Goal: Communication & Community: Answer question/provide support

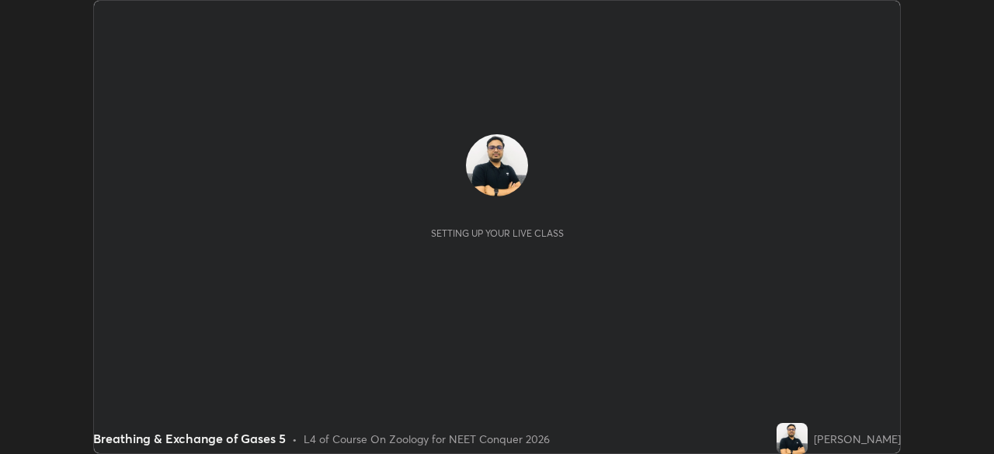
scroll to position [454, 994]
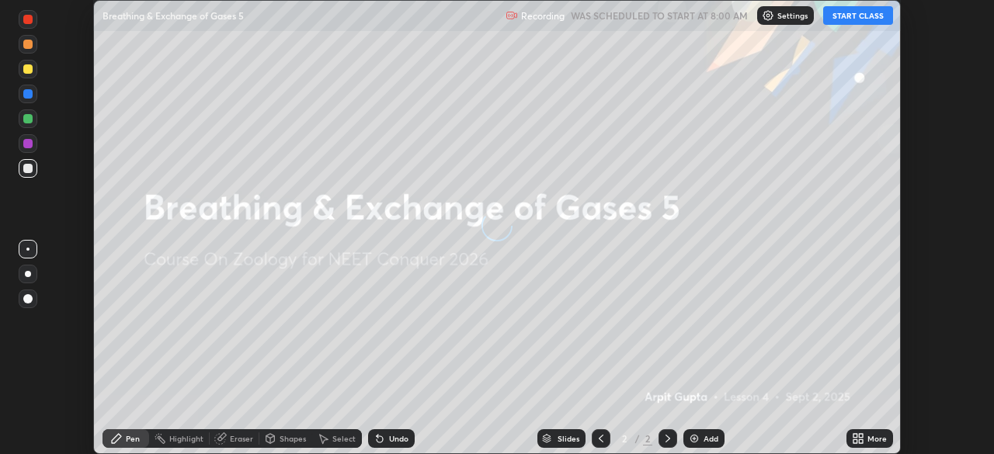
click at [862, 16] on button "START CLASS" at bounding box center [859, 15] width 70 height 19
click at [855, 440] on icon at bounding box center [856, 442] width 4 height 4
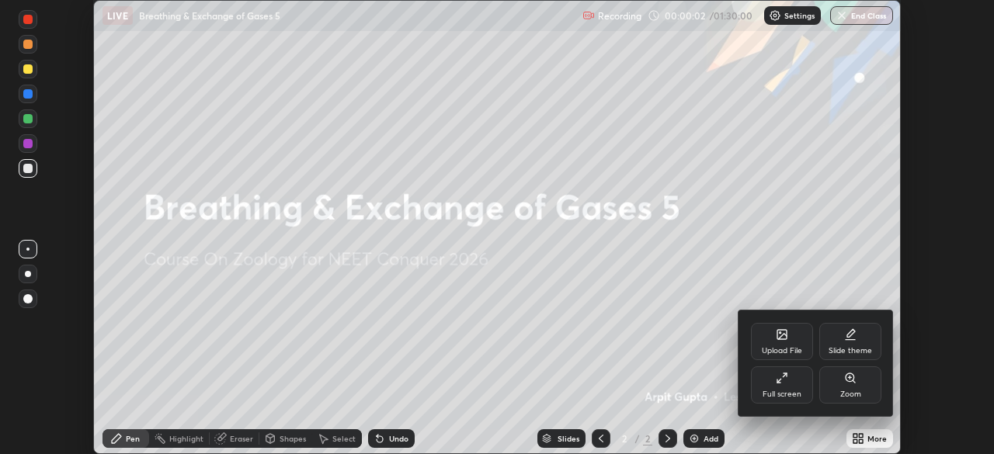
click at [778, 347] on div "Upload File" at bounding box center [782, 351] width 40 height 8
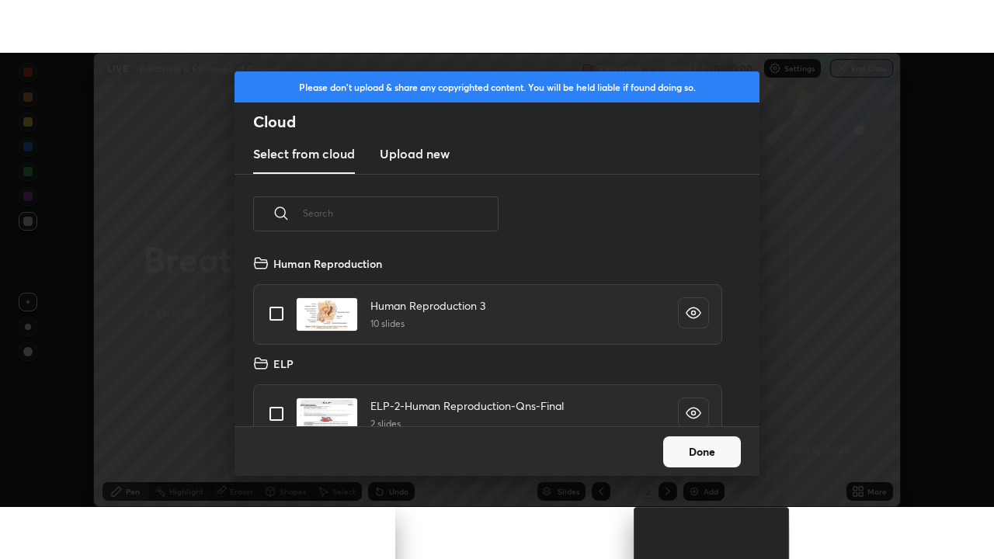
scroll to position [172, 499]
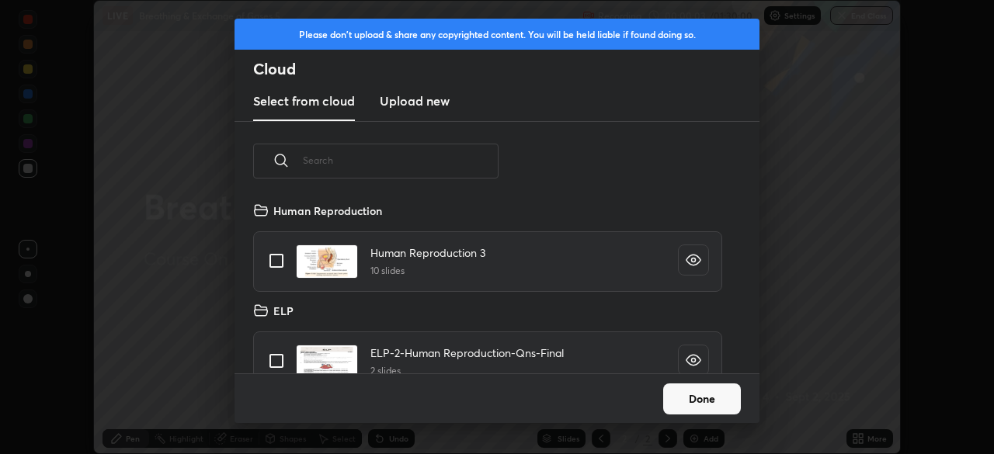
click at [425, 101] on h3 "Upload new" at bounding box center [415, 101] width 70 height 19
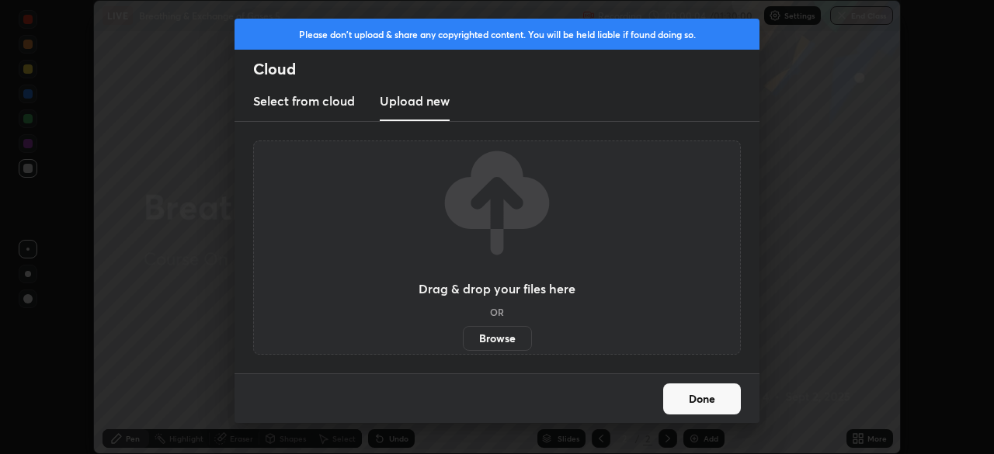
click at [503, 328] on label "Browse" at bounding box center [497, 338] width 69 height 25
click at [463, 328] on input "Browse" at bounding box center [463, 338] width 0 height 25
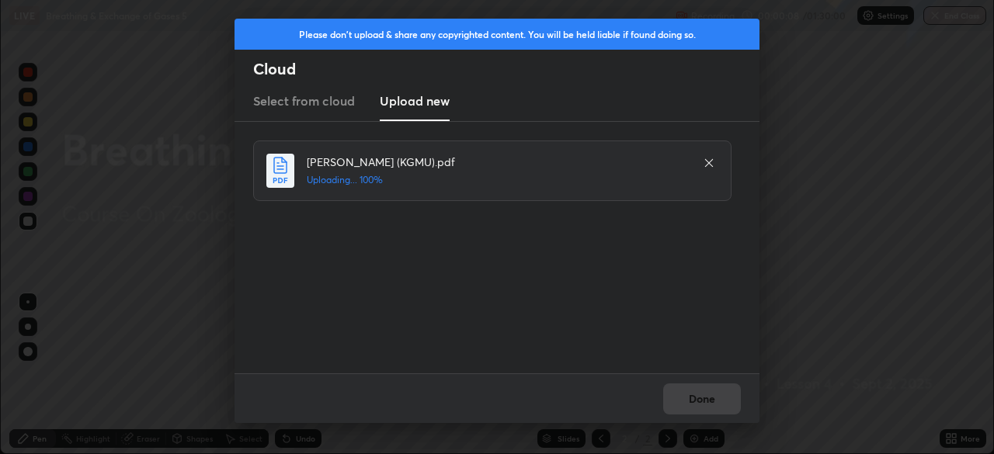
scroll to position [559, 994]
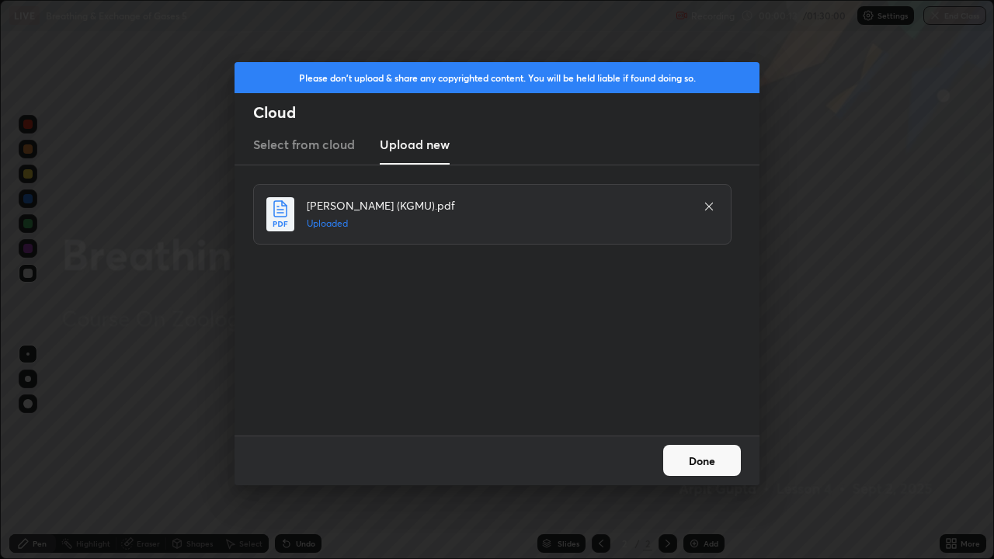
click at [688, 454] on button "Done" at bounding box center [702, 460] width 78 height 31
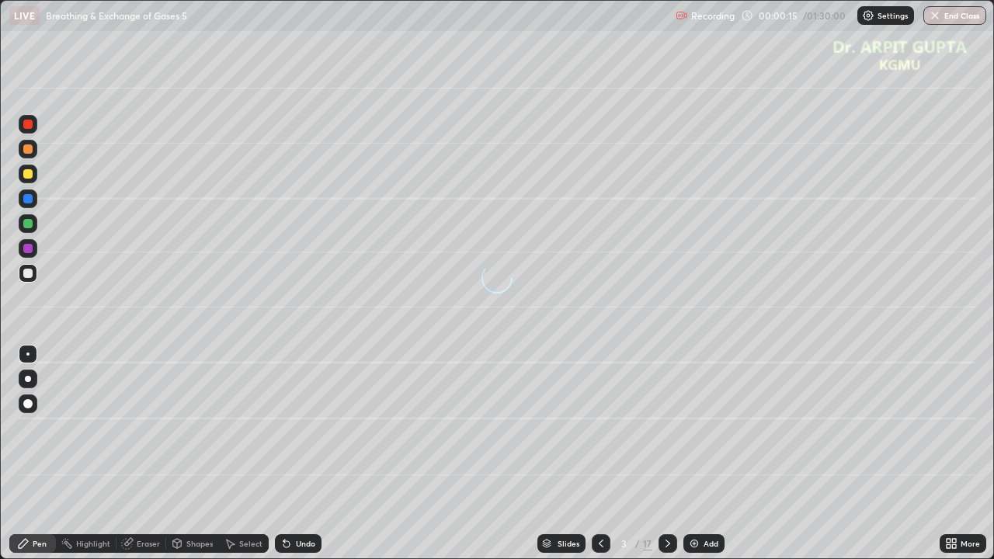
click at [603, 454] on icon at bounding box center [601, 544] width 12 height 12
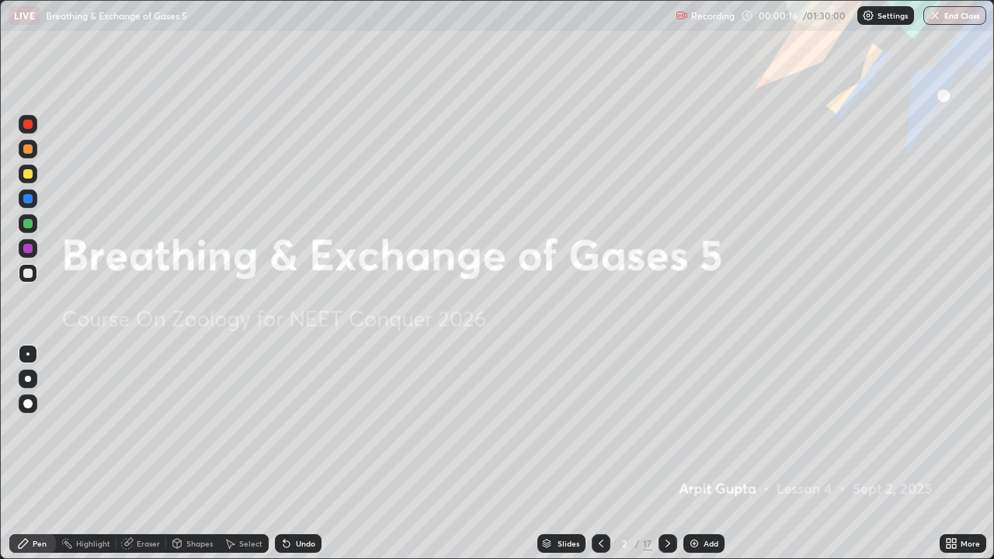
click at [956, 454] on icon at bounding box center [954, 547] width 4 height 4
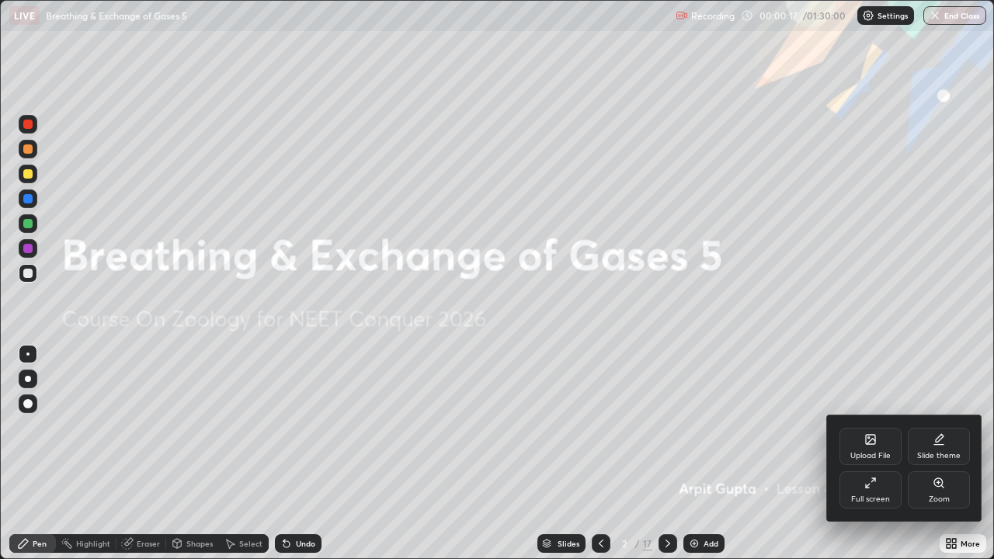
click at [869, 454] on icon at bounding box center [871, 483] width 12 height 12
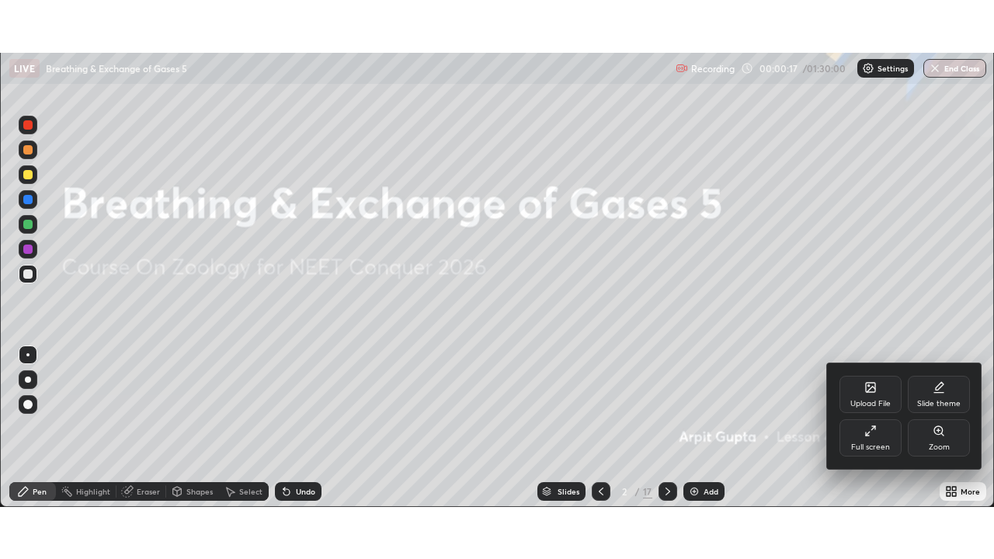
scroll to position [77236, 76696]
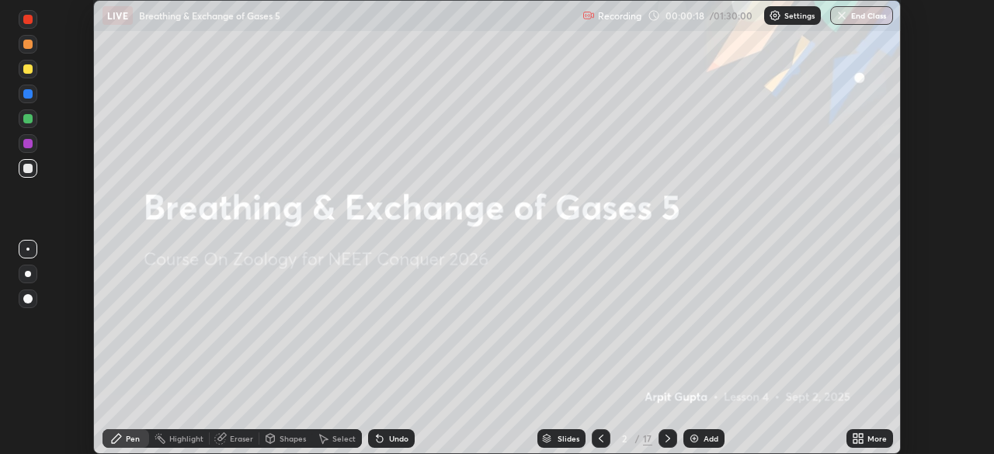
click at [862, 439] on icon at bounding box center [858, 439] width 12 height 12
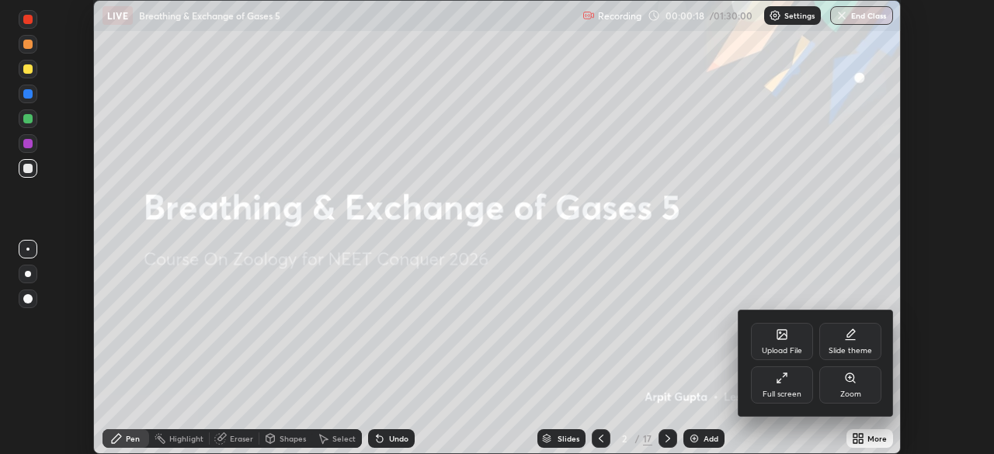
click at [779, 387] on div "Full screen" at bounding box center [782, 385] width 62 height 37
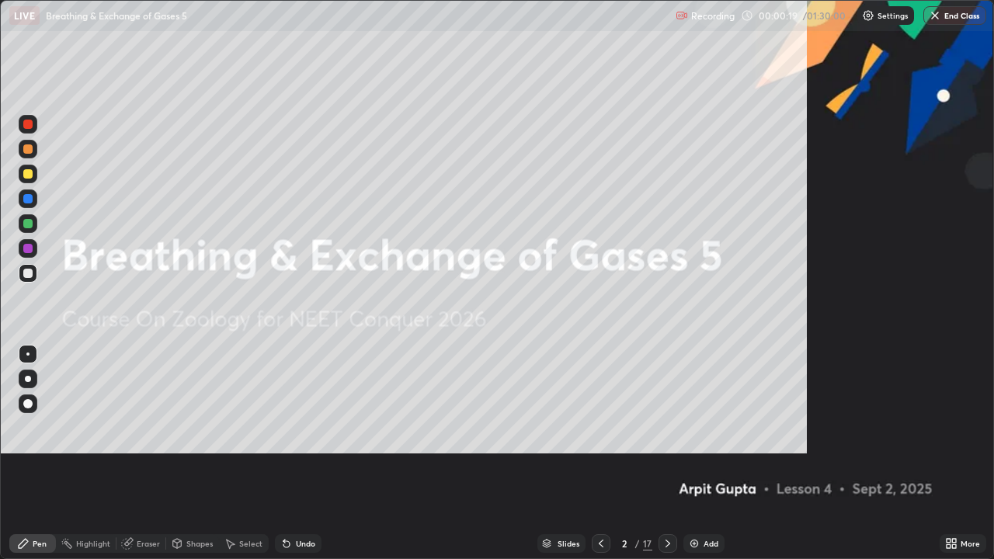
scroll to position [559, 994]
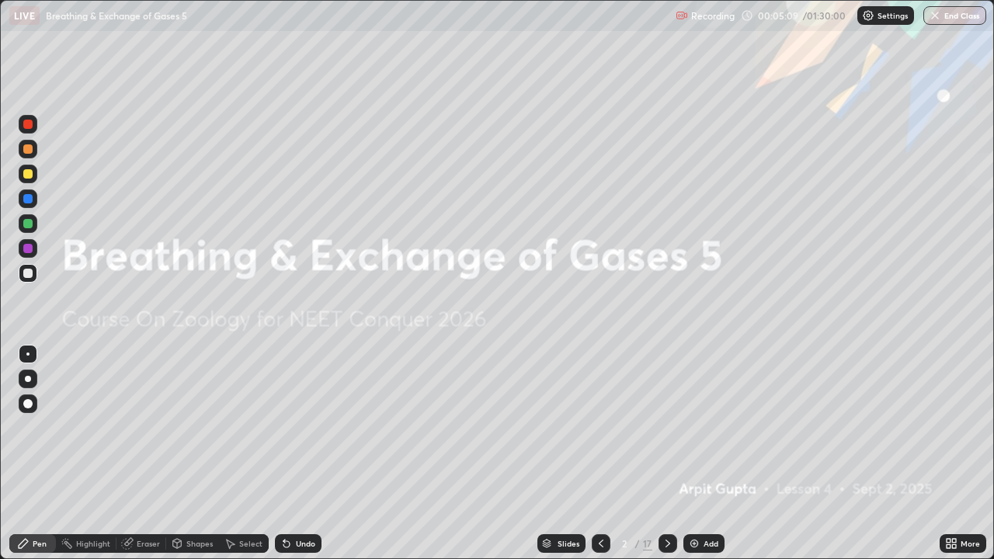
click at [663, 454] on icon at bounding box center [668, 544] width 12 height 12
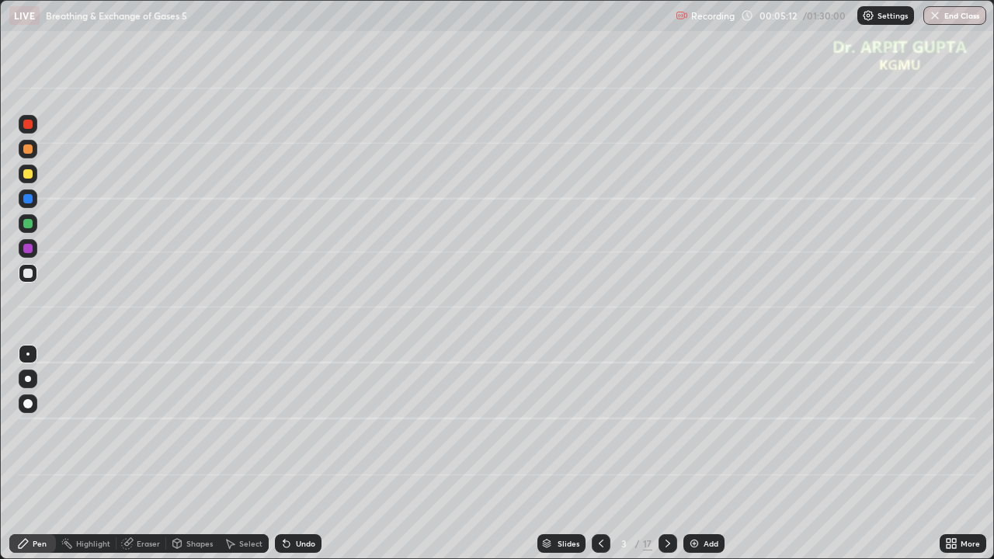
click at [30, 155] on div at bounding box center [28, 149] width 19 height 19
click at [287, 454] on div "Undo" at bounding box center [298, 544] width 47 height 19
click at [284, 454] on icon at bounding box center [285, 541] width 2 height 2
click at [25, 383] on div at bounding box center [28, 379] width 19 height 19
click at [31, 177] on div at bounding box center [27, 173] width 9 height 9
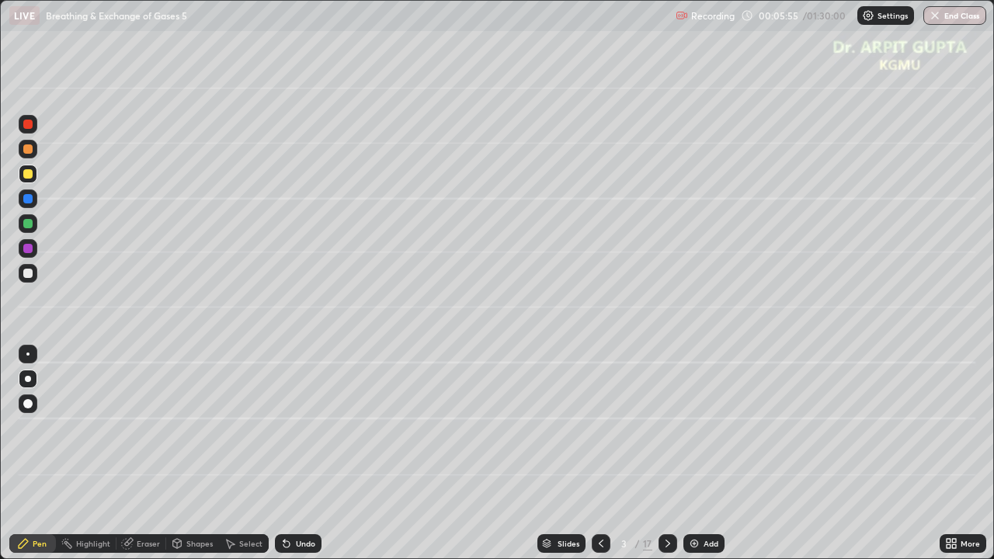
click at [26, 227] on div at bounding box center [27, 223] width 9 height 9
click at [30, 176] on div at bounding box center [27, 173] width 9 height 9
click at [665, 454] on icon at bounding box center [668, 544] width 12 height 12
click at [33, 397] on div at bounding box center [28, 404] width 19 height 19
click at [27, 154] on div at bounding box center [28, 149] width 19 height 19
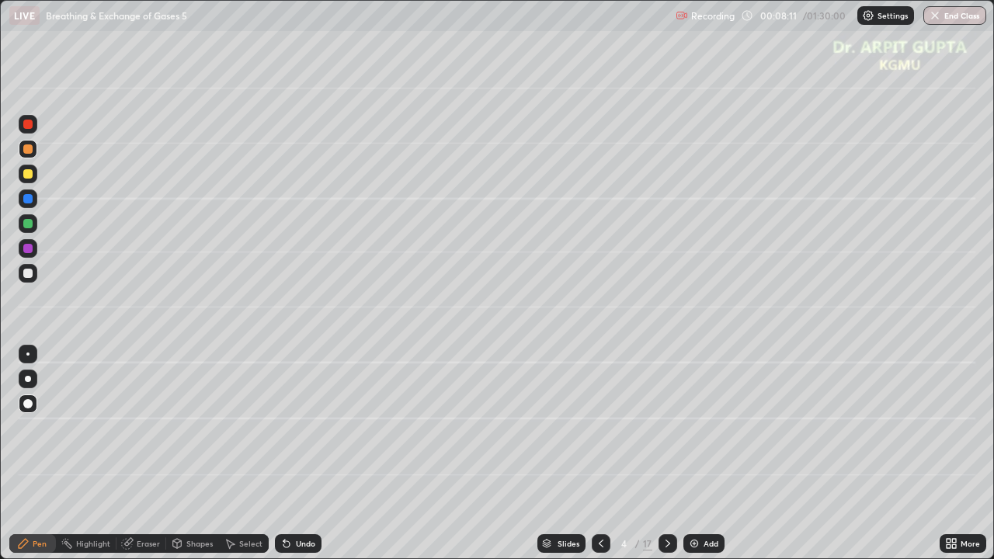
click at [284, 454] on icon at bounding box center [287, 545] width 6 height 6
click at [28, 225] on div at bounding box center [27, 223] width 9 height 9
click at [284, 454] on icon at bounding box center [287, 545] width 6 height 6
click at [31, 273] on div at bounding box center [27, 273] width 9 height 9
click at [32, 381] on div at bounding box center [28, 379] width 19 height 19
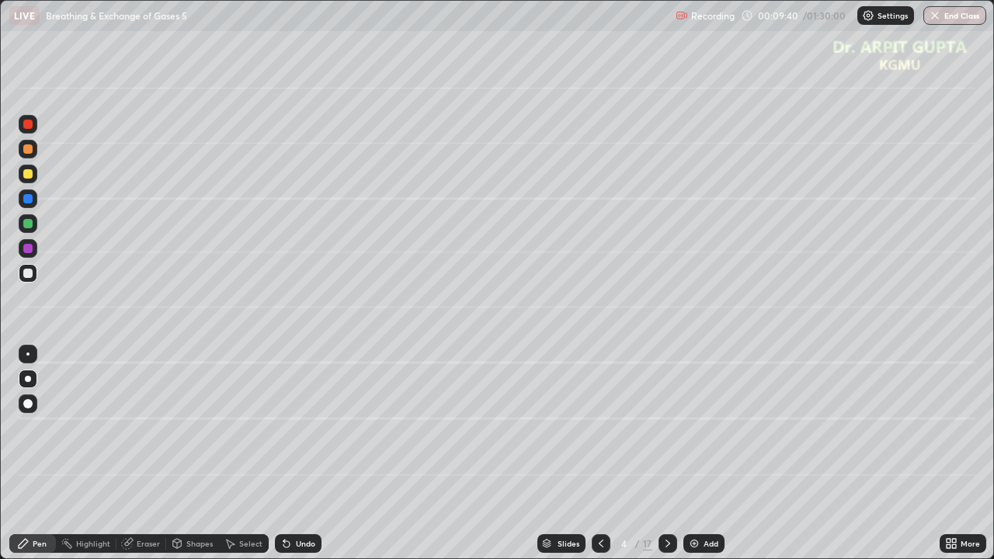
click at [305, 454] on div "Undo" at bounding box center [298, 544] width 47 height 19
click at [301, 454] on div "Undo" at bounding box center [305, 544] width 19 height 8
click at [30, 402] on div at bounding box center [27, 403] width 9 height 9
click at [31, 224] on div at bounding box center [27, 223] width 9 height 9
click at [26, 277] on div at bounding box center [27, 273] width 9 height 9
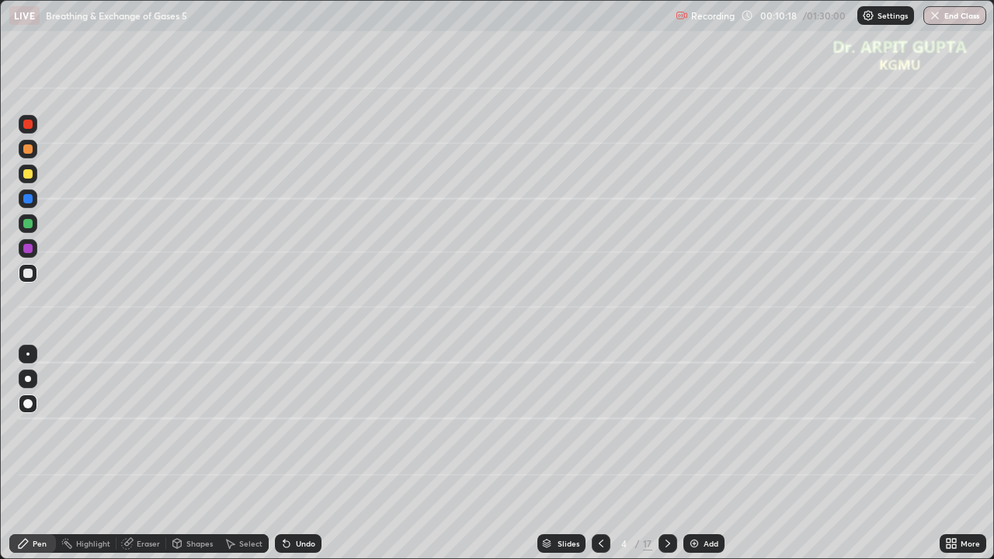
click at [31, 379] on div at bounding box center [28, 379] width 19 height 19
click at [28, 225] on div at bounding box center [27, 223] width 9 height 9
click at [287, 454] on div "Undo" at bounding box center [295, 543] width 53 height 31
click at [287, 454] on icon at bounding box center [286, 544] width 12 height 12
click at [290, 454] on icon at bounding box center [286, 544] width 12 height 12
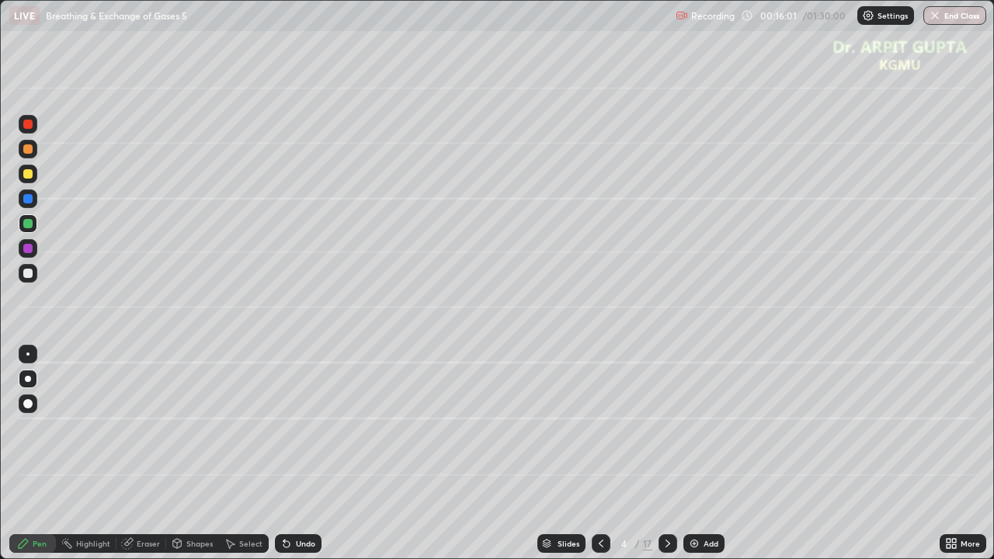
click at [32, 251] on div at bounding box center [27, 248] width 9 height 9
click at [34, 172] on div at bounding box center [28, 174] width 19 height 19
click at [30, 252] on div at bounding box center [27, 248] width 9 height 9
click at [29, 380] on div at bounding box center [28, 379] width 6 height 6
click at [290, 454] on icon at bounding box center [286, 544] width 12 height 12
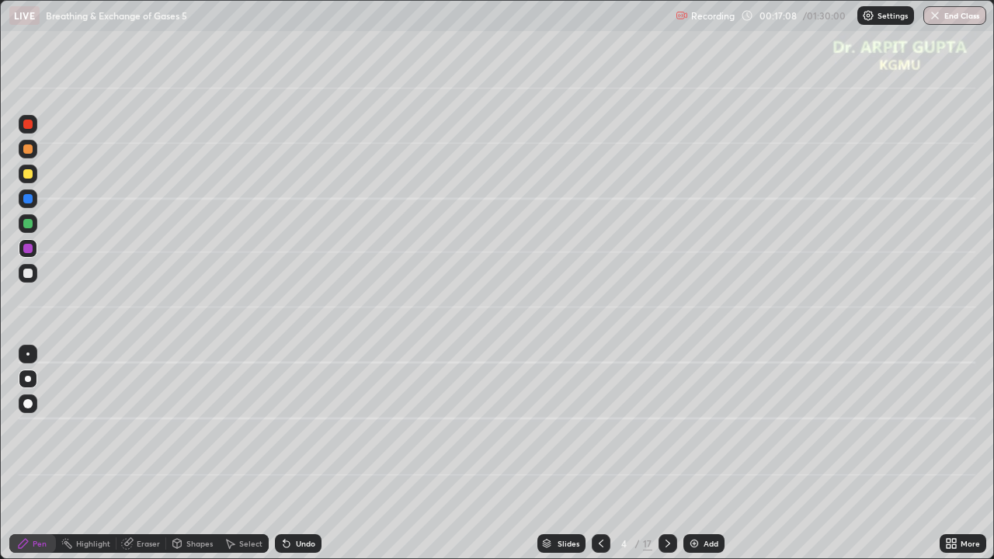
click at [291, 454] on div "Undo" at bounding box center [298, 544] width 47 height 19
click at [293, 454] on div "Undo" at bounding box center [298, 544] width 47 height 19
click at [301, 454] on div "Undo" at bounding box center [298, 544] width 47 height 19
click at [660, 454] on div at bounding box center [668, 544] width 19 height 19
click at [32, 157] on div at bounding box center [28, 149] width 19 height 19
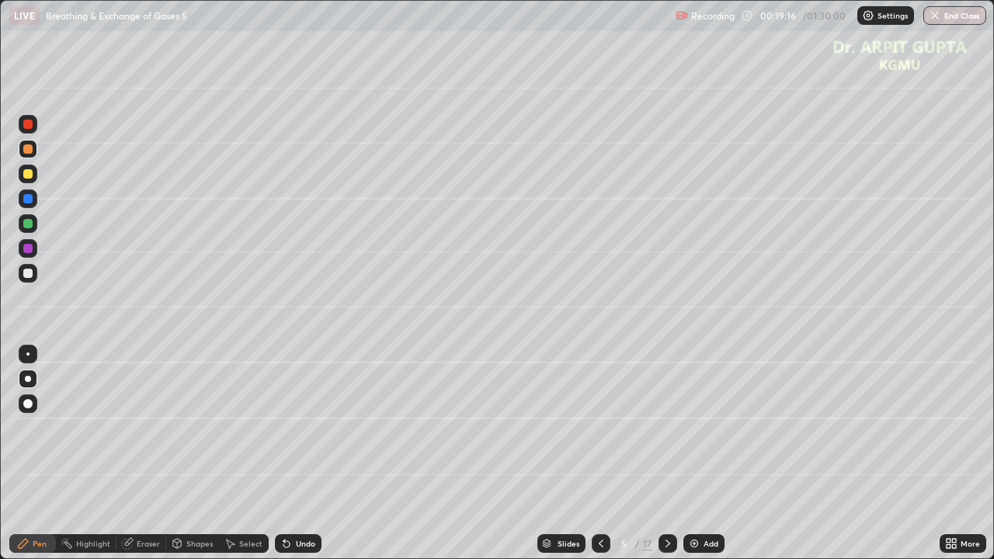
click at [24, 279] on div at bounding box center [28, 273] width 19 height 19
click at [26, 222] on div at bounding box center [27, 223] width 9 height 9
click at [284, 454] on icon at bounding box center [287, 545] width 6 height 6
click at [33, 130] on div at bounding box center [28, 124] width 19 height 19
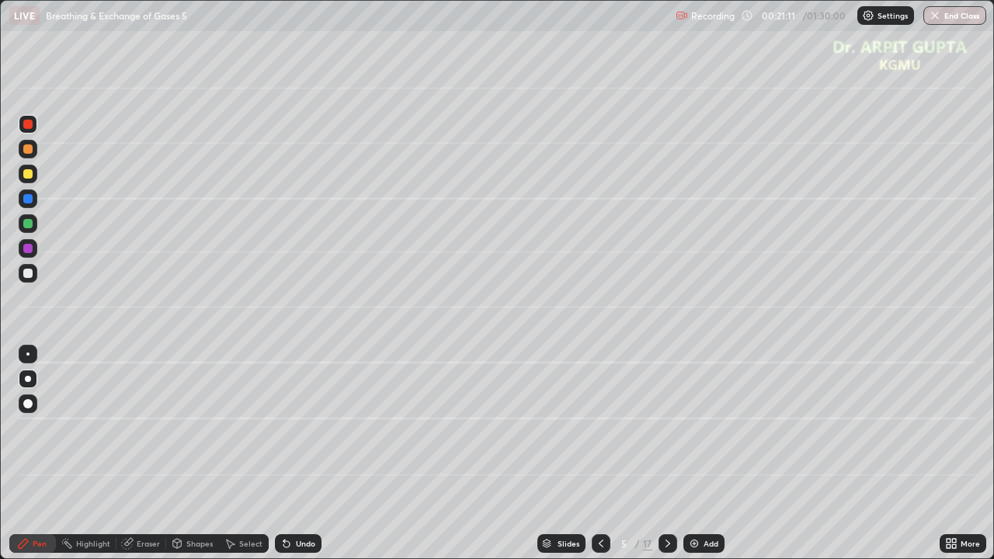
click at [293, 454] on div "Undo" at bounding box center [298, 544] width 47 height 19
click at [31, 177] on div at bounding box center [27, 173] width 9 height 9
click at [30, 280] on div at bounding box center [28, 273] width 19 height 19
click at [29, 251] on div at bounding box center [27, 248] width 9 height 9
click at [151, 454] on div "Eraser" at bounding box center [148, 544] width 23 height 8
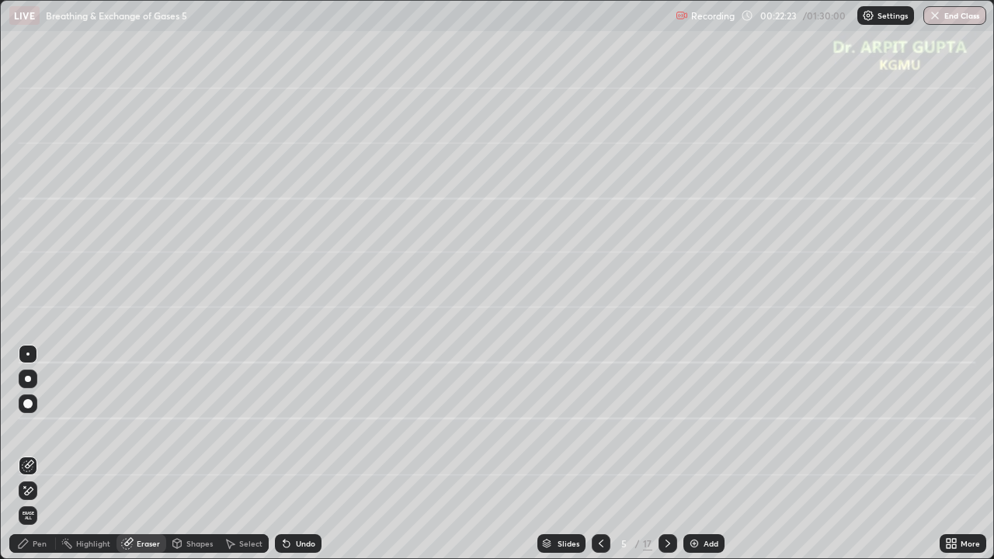
click at [33, 454] on div "Pen" at bounding box center [32, 544] width 47 height 19
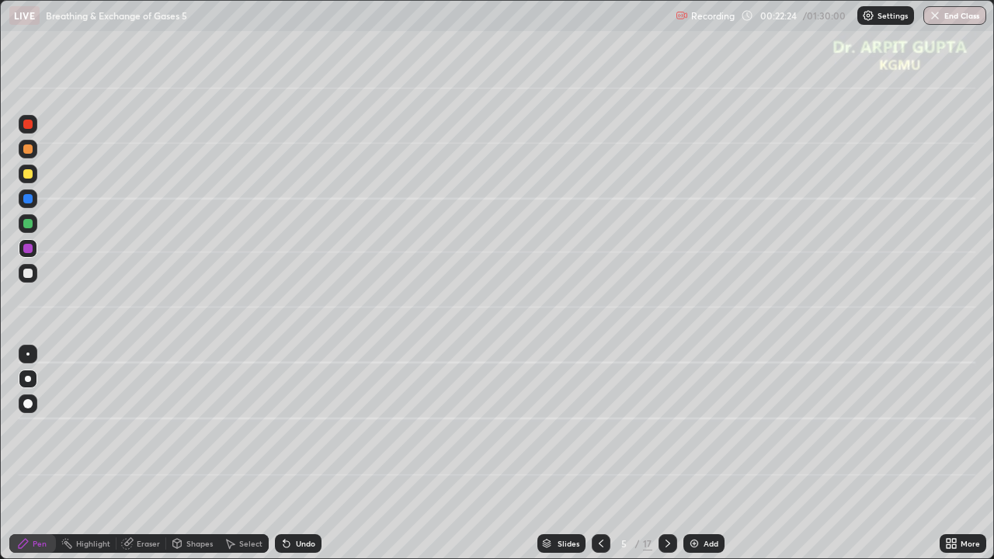
click at [28, 274] on div at bounding box center [27, 273] width 9 height 9
click at [30, 254] on div at bounding box center [28, 248] width 19 height 19
click at [32, 225] on div at bounding box center [27, 223] width 9 height 9
click at [26, 273] on div at bounding box center [27, 273] width 9 height 9
click at [27, 151] on div at bounding box center [27, 149] width 9 height 9
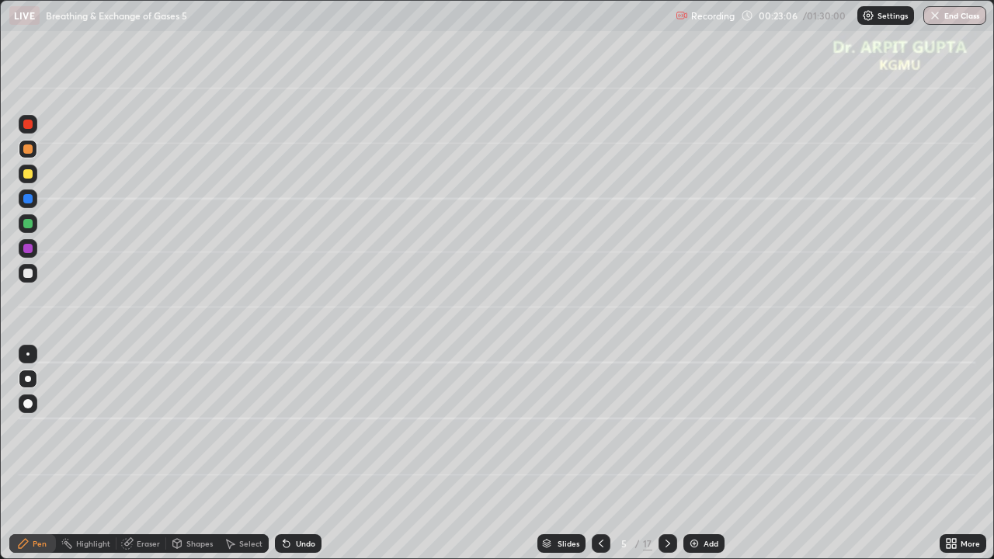
click at [284, 454] on icon at bounding box center [287, 545] width 6 height 6
click at [32, 272] on div at bounding box center [27, 273] width 9 height 9
click at [30, 225] on div at bounding box center [27, 223] width 9 height 9
click at [22, 175] on div at bounding box center [28, 174] width 19 height 19
click at [284, 454] on icon at bounding box center [287, 545] width 6 height 6
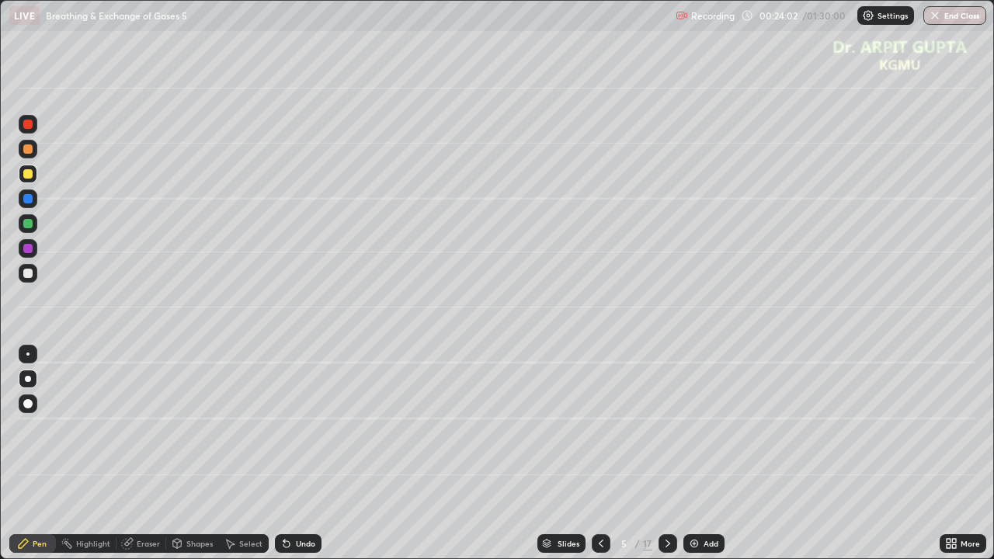
click at [284, 454] on icon at bounding box center [287, 545] width 6 height 6
click at [281, 454] on icon at bounding box center [286, 544] width 12 height 12
click at [284, 454] on icon at bounding box center [287, 545] width 6 height 6
click at [288, 454] on div "Undo" at bounding box center [298, 544] width 47 height 19
click at [600, 454] on icon at bounding box center [601, 544] width 12 height 12
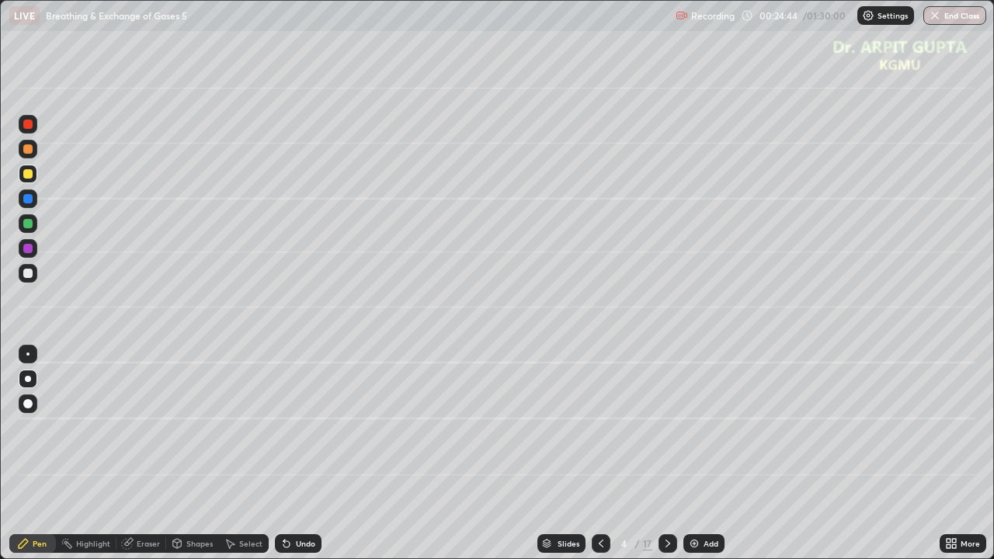
click at [669, 454] on icon at bounding box center [668, 544] width 12 height 12
click at [141, 454] on div "Eraser" at bounding box center [148, 544] width 23 height 8
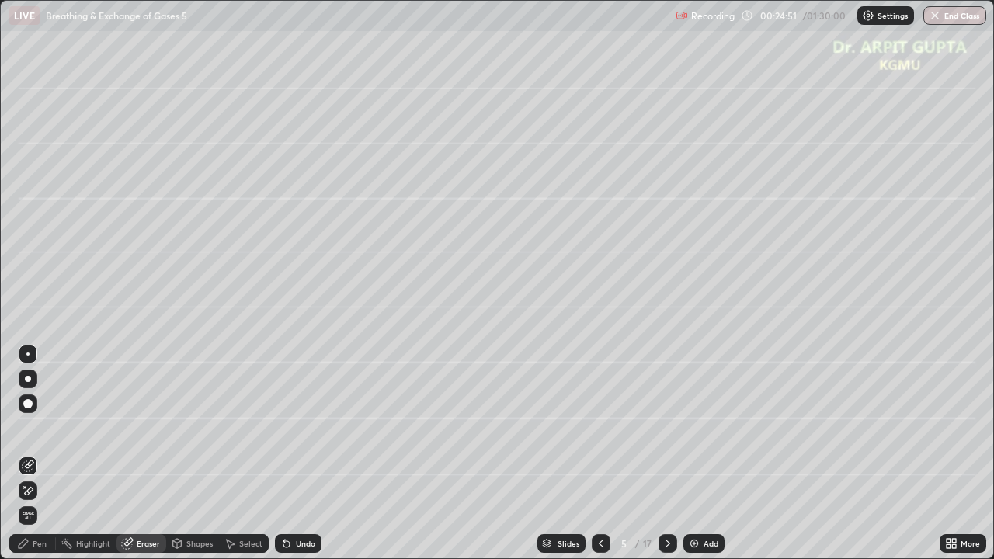
click at [37, 454] on div "Pen" at bounding box center [40, 544] width 14 height 8
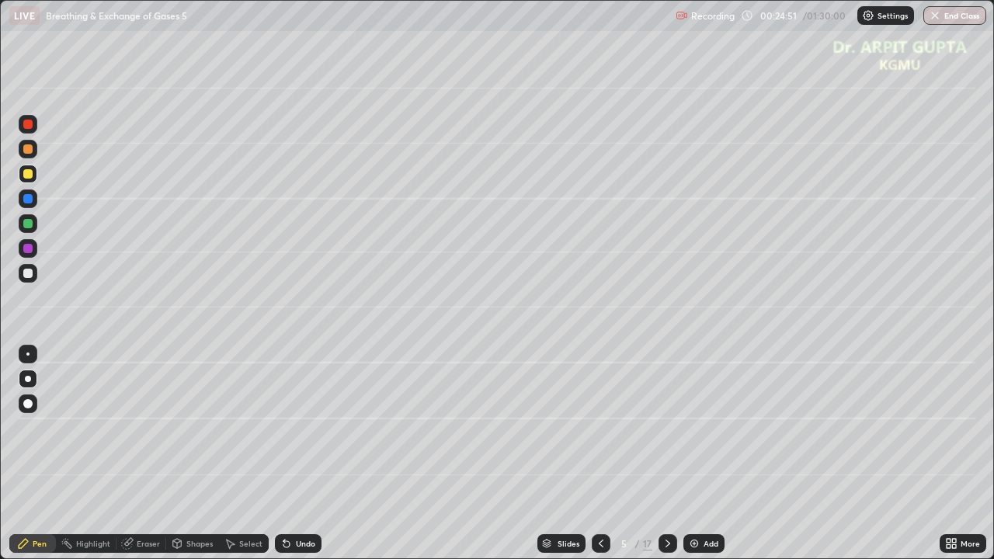
click at [26, 176] on div at bounding box center [27, 173] width 9 height 9
click at [25, 276] on div at bounding box center [27, 273] width 9 height 9
click at [301, 454] on div "Undo" at bounding box center [305, 544] width 19 height 8
click at [304, 454] on div "Undo" at bounding box center [305, 544] width 19 height 8
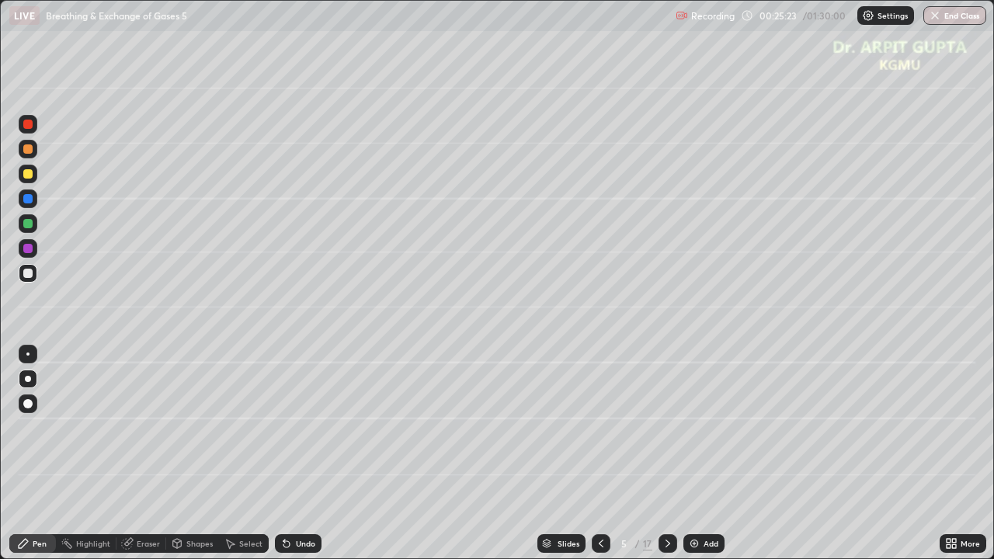
click at [284, 454] on icon at bounding box center [287, 545] width 6 height 6
click at [280, 454] on icon at bounding box center [286, 544] width 12 height 12
click at [281, 454] on icon at bounding box center [286, 544] width 12 height 12
click at [284, 454] on icon at bounding box center [287, 545] width 6 height 6
click at [280, 454] on icon at bounding box center [286, 544] width 12 height 12
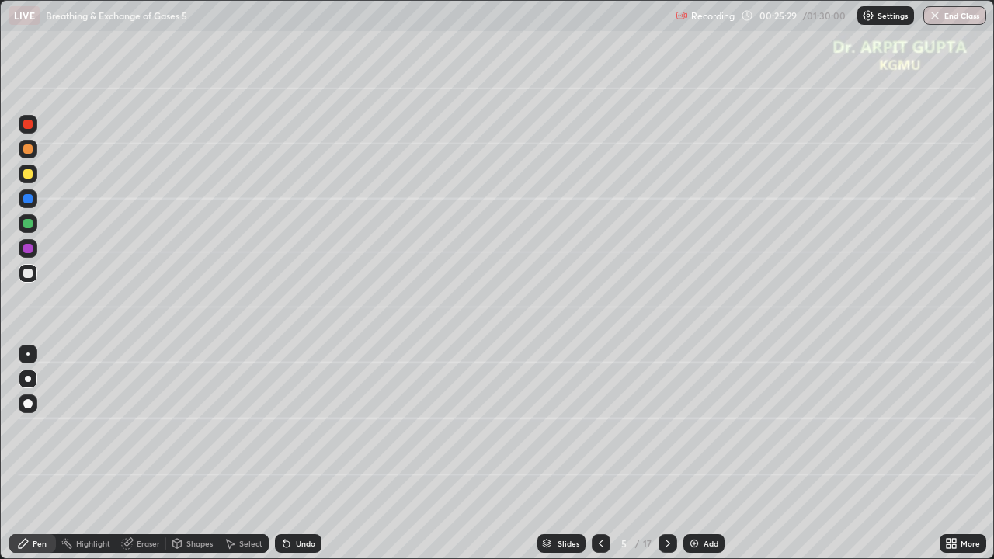
click at [284, 454] on icon at bounding box center [287, 545] width 6 height 6
click at [193, 454] on div "Shapes" at bounding box center [199, 544] width 26 height 8
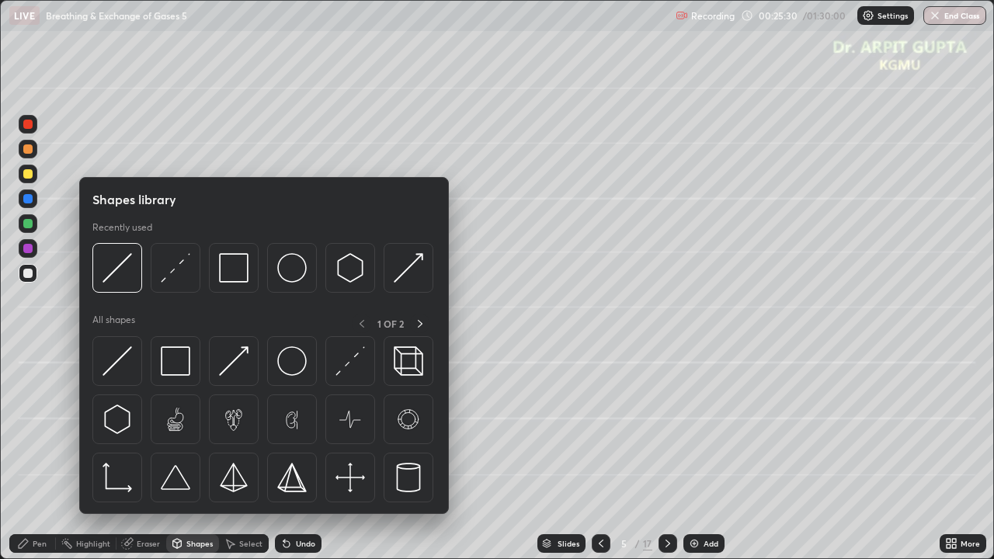
click at [158, 454] on div "Eraser" at bounding box center [148, 544] width 23 height 8
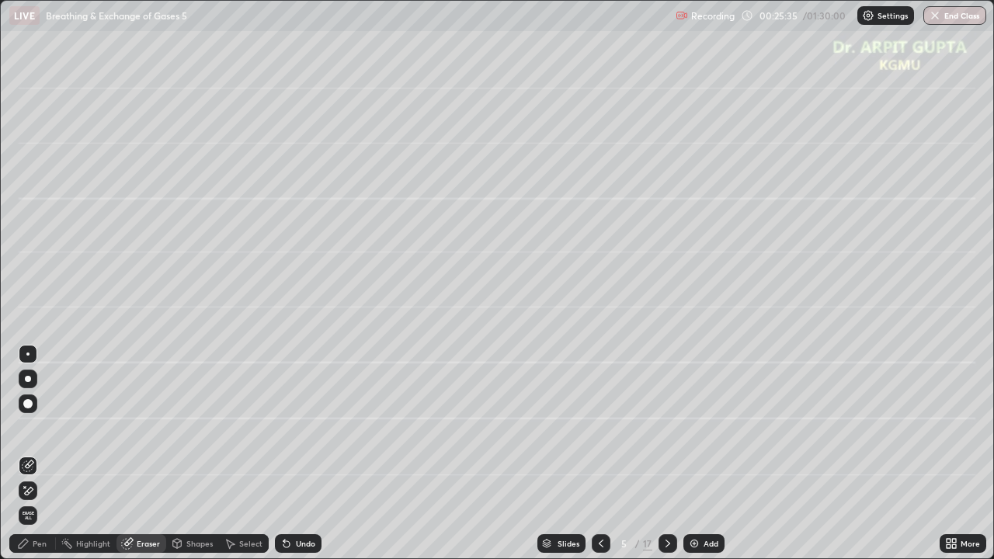
click at [36, 454] on div "Pen" at bounding box center [40, 544] width 14 height 8
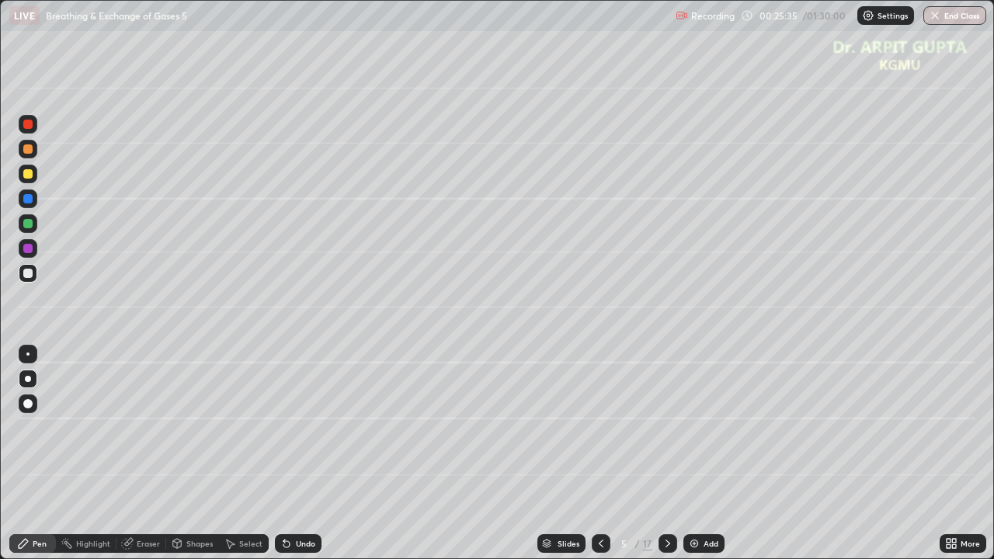
click at [30, 153] on div at bounding box center [27, 149] width 9 height 9
click at [152, 454] on div "Eraser" at bounding box center [148, 544] width 23 height 8
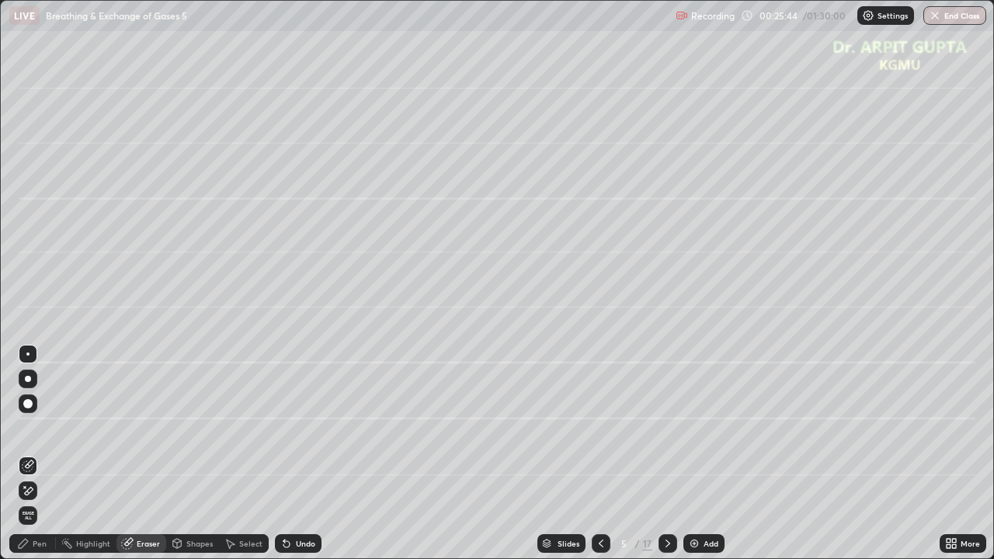
click at [39, 454] on div "Pen" at bounding box center [40, 544] width 14 height 8
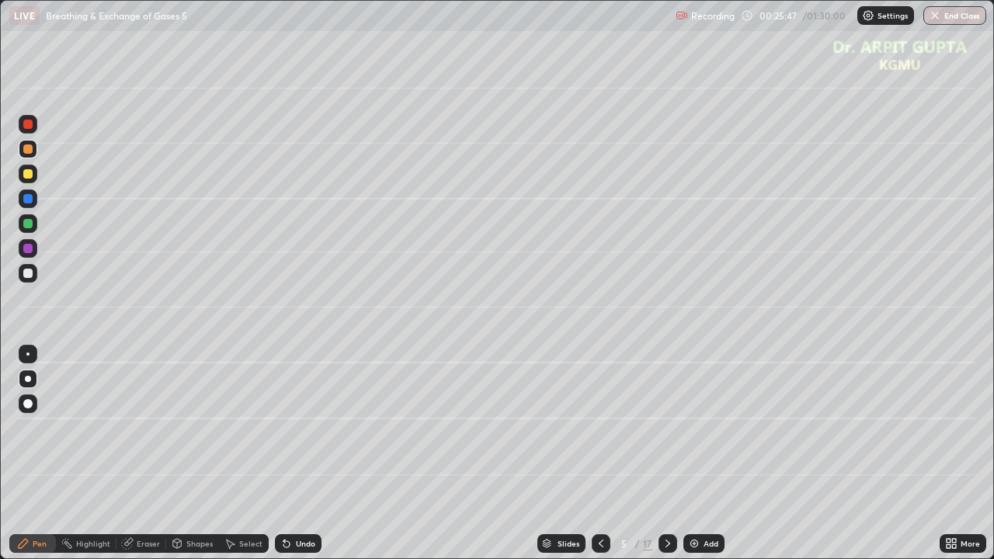
click at [285, 454] on icon at bounding box center [287, 545] width 6 height 6
click at [29, 277] on div at bounding box center [27, 273] width 9 height 9
click at [31, 225] on div at bounding box center [27, 223] width 9 height 9
click at [26, 383] on div at bounding box center [28, 379] width 19 height 19
click at [28, 277] on div at bounding box center [27, 273] width 9 height 9
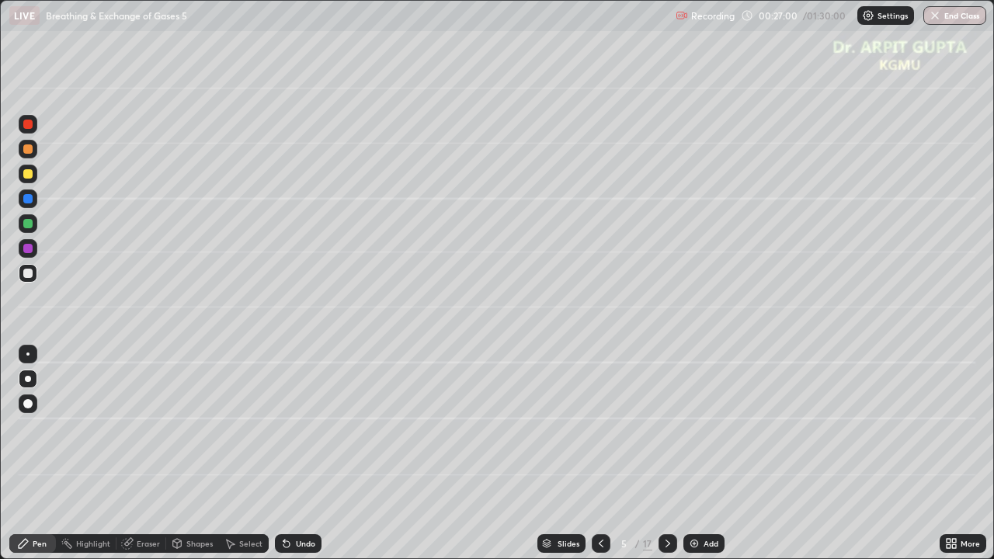
click at [302, 454] on div "Undo" at bounding box center [305, 544] width 19 height 8
click at [301, 454] on div "Undo" at bounding box center [305, 544] width 19 height 8
click at [296, 454] on div "Undo" at bounding box center [305, 544] width 19 height 8
click at [294, 454] on div "Undo" at bounding box center [298, 544] width 47 height 19
click at [26, 226] on div at bounding box center [27, 223] width 9 height 9
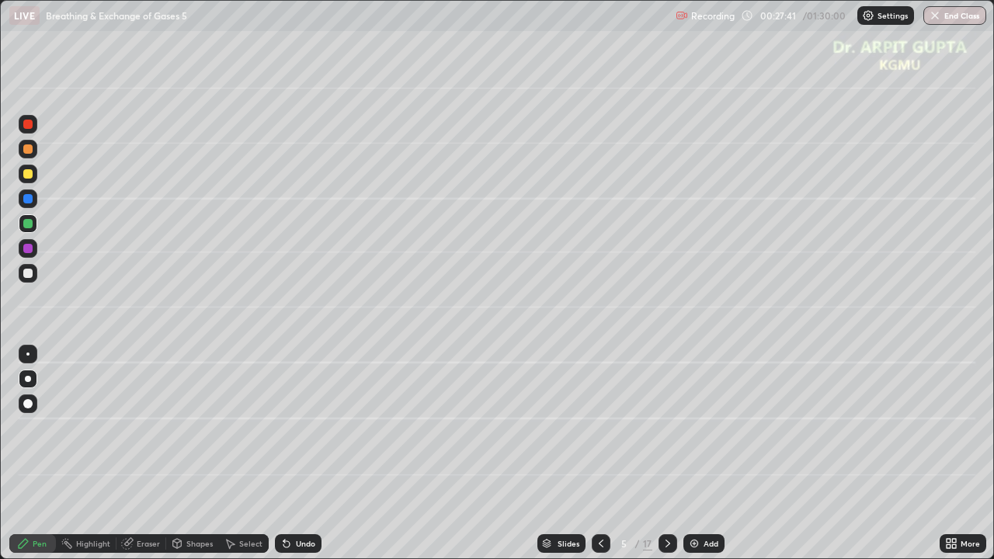
click at [153, 454] on div "Eraser" at bounding box center [148, 544] width 23 height 8
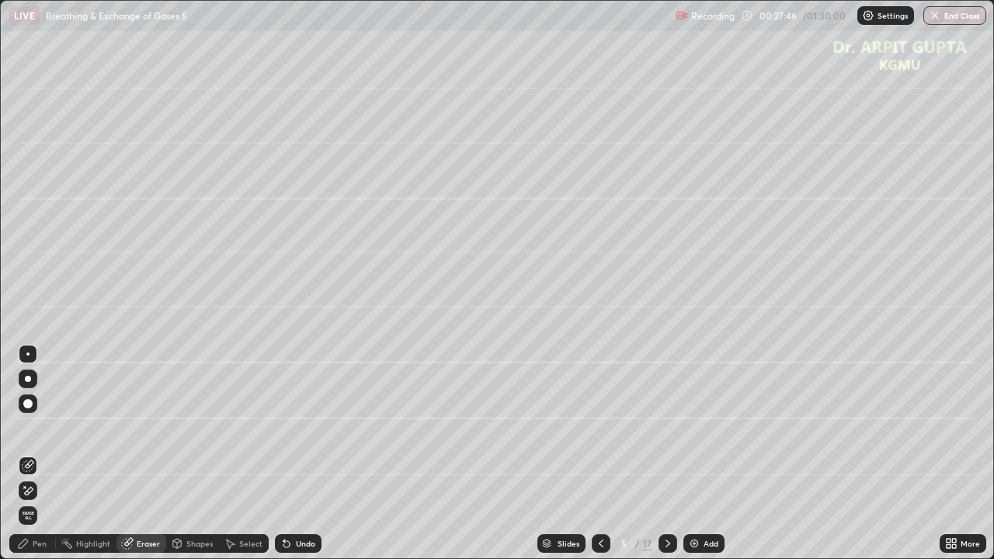
click at [43, 454] on div "Pen" at bounding box center [40, 544] width 14 height 8
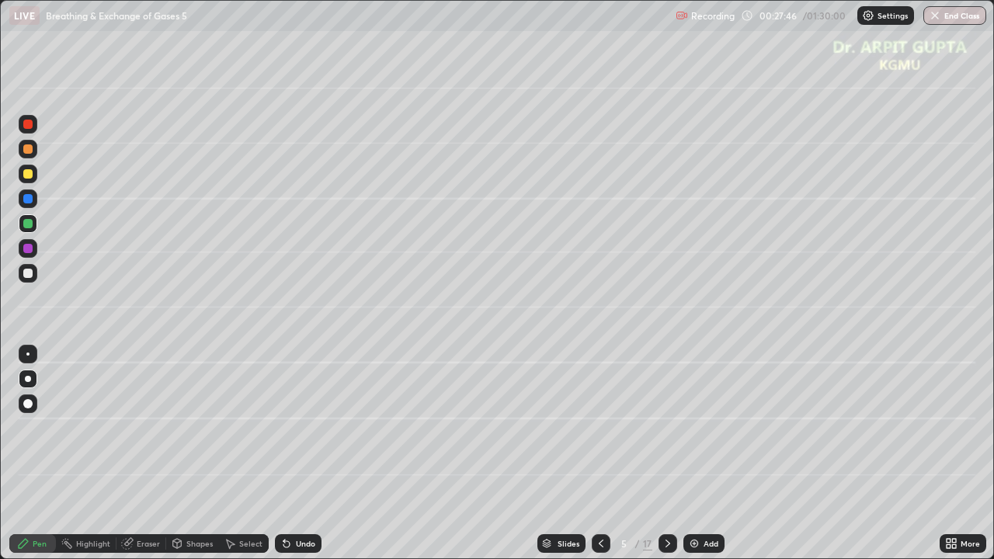
click at [28, 150] on div at bounding box center [27, 149] width 9 height 9
click at [24, 273] on div at bounding box center [27, 273] width 9 height 9
click at [30, 250] on div at bounding box center [27, 248] width 9 height 9
click at [309, 454] on div "Undo" at bounding box center [305, 544] width 19 height 8
click at [30, 220] on div at bounding box center [27, 223] width 9 height 9
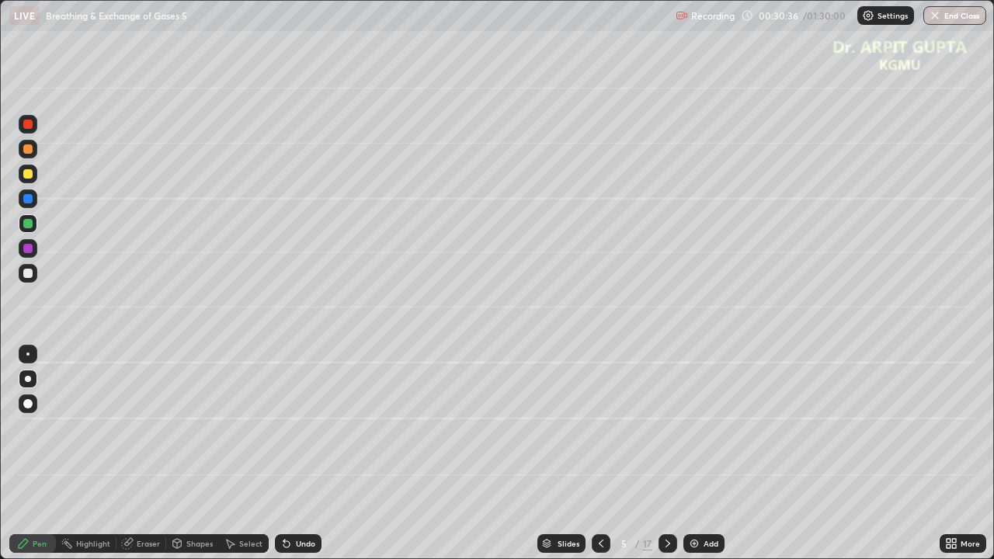
click at [29, 273] on div at bounding box center [27, 273] width 9 height 9
click at [29, 152] on div at bounding box center [27, 149] width 9 height 9
click at [29, 273] on div at bounding box center [27, 273] width 9 height 9
click at [285, 454] on icon at bounding box center [287, 545] width 6 height 6
click at [287, 454] on icon at bounding box center [287, 545] width 6 height 6
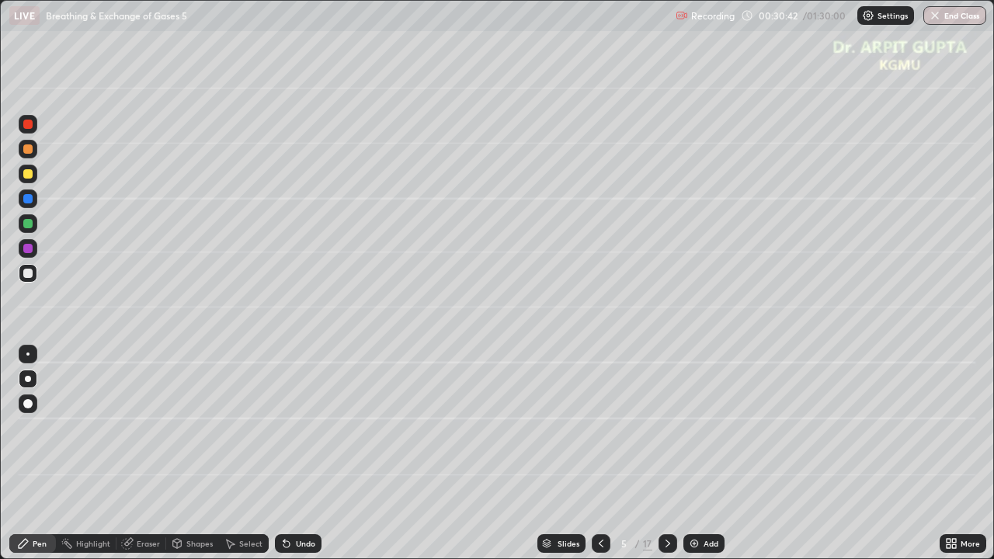
click at [284, 454] on icon at bounding box center [287, 545] width 6 height 6
click at [289, 454] on icon at bounding box center [286, 544] width 12 height 12
click at [311, 454] on div "Undo" at bounding box center [305, 544] width 19 height 8
click at [308, 454] on div "Undo" at bounding box center [298, 544] width 47 height 19
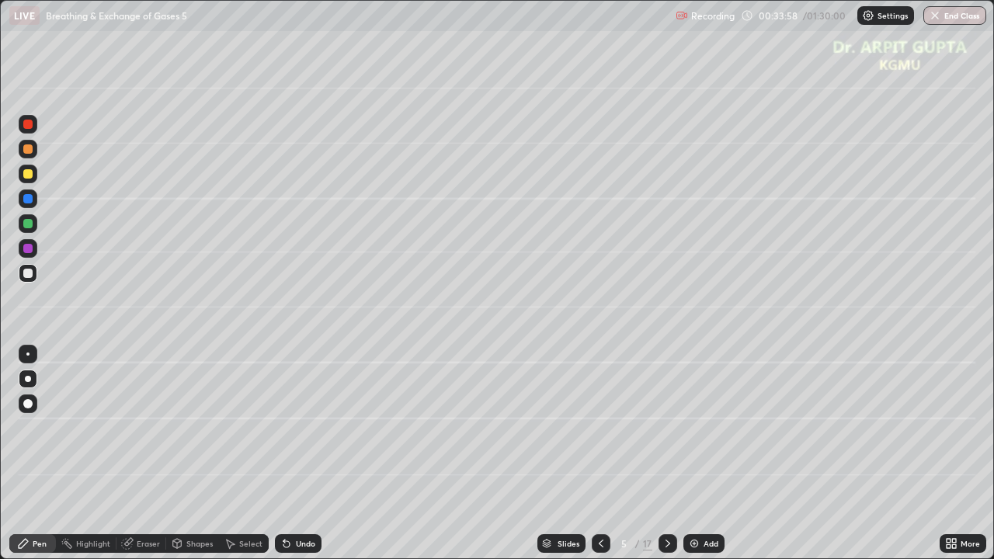
click at [308, 454] on div "Undo" at bounding box center [305, 544] width 19 height 8
click at [28, 174] on div at bounding box center [27, 173] width 9 height 9
click at [26, 379] on div at bounding box center [28, 379] width 6 height 6
click at [666, 454] on icon at bounding box center [668, 544] width 5 height 8
click at [284, 454] on icon at bounding box center [285, 541] width 2 height 2
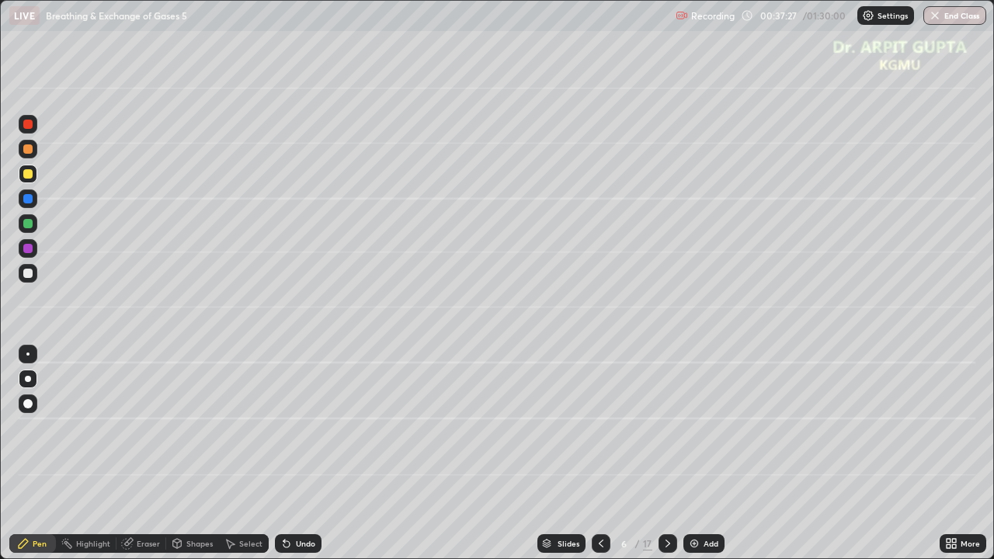
click at [28, 127] on div at bounding box center [27, 124] width 9 height 9
click at [290, 454] on icon at bounding box center [286, 544] width 12 height 12
click at [30, 271] on div at bounding box center [27, 273] width 9 height 9
click at [601, 454] on icon at bounding box center [601, 544] width 12 height 12
click at [667, 454] on div at bounding box center [668, 544] width 19 height 19
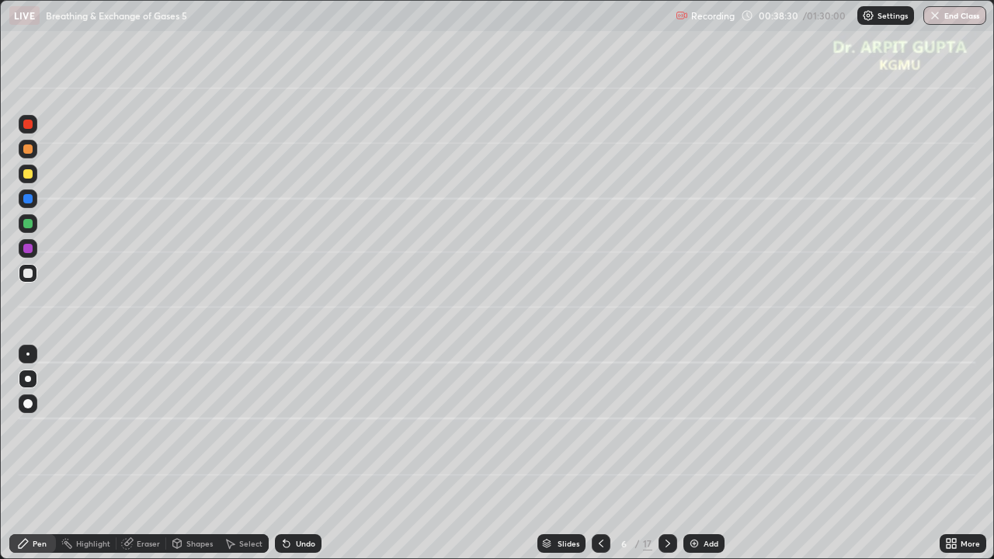
click at [28, 153] on div at bounding box center [27, 149] width 9 height 9
click at [27, 278] on div at bounding box center [28, 273] width 19 height 19
click at [604, 454] on icon at bounding box center [601, 544] width 12 height 12
click at [668, 454] on icon at bounding box center [668, 544] width 5 height 8
click at [280, 454] on icon at bounding box center [286, 544] width 12 height 12
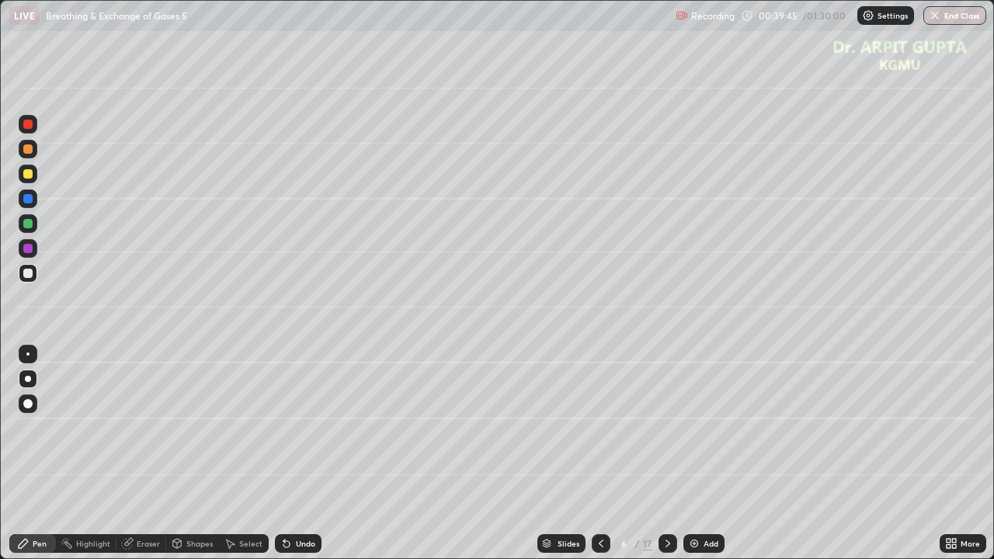
click at [281, 454] on icon at bounding box center [286, 544] width 12 height 12
click at [289, 454] on icon at bounding box center [286, 544] width 12 height 12
click at [284, 454] on icon at bounding box center [287, 545] width 6 height 6
click at [28, 225] on div at bounding box center [27, 223] width 9 height 9
click at [30, 268] on div at bounding box center [28, 273] width 19 height 19
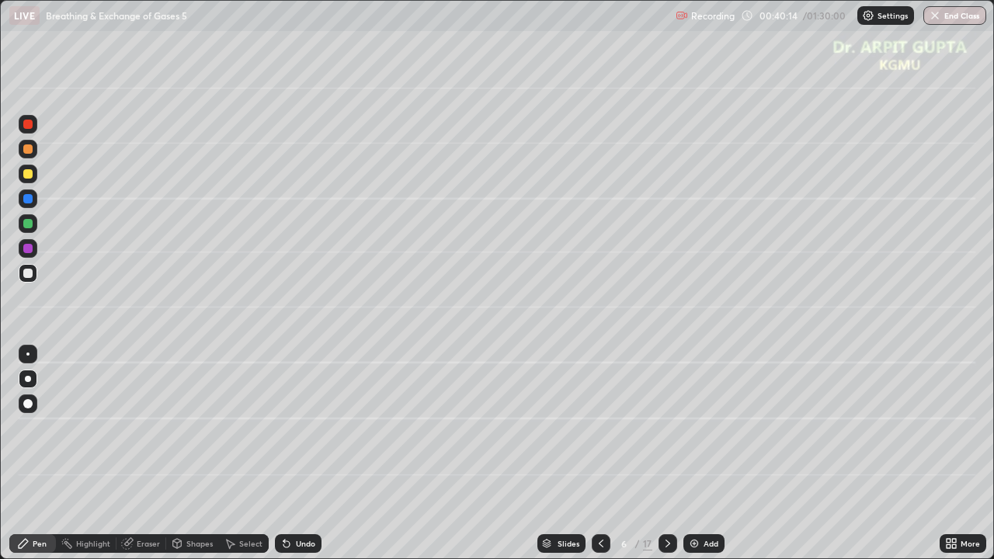
click at [600, 454] on icon at bounding box center [601, 544] width 12 height 12
click at [665, 454] on icon at bounding box center [668, 544] width 12 height 12
click at [138, 454] on div "Eraser" at bounding box center [148, 544] width 23 height 8
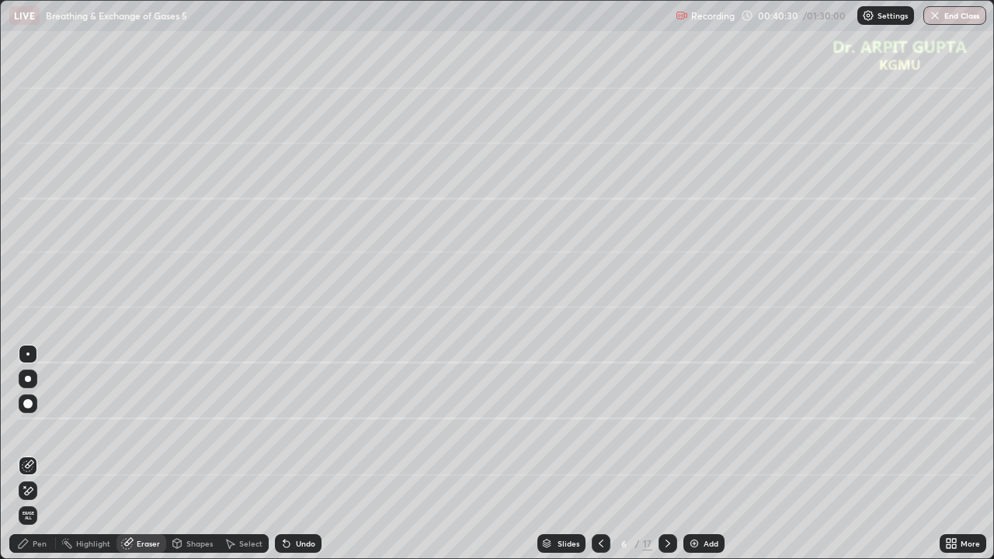
click at [37, 454] on div "Pen" at bounding box center [40, 544] width 14 height 8
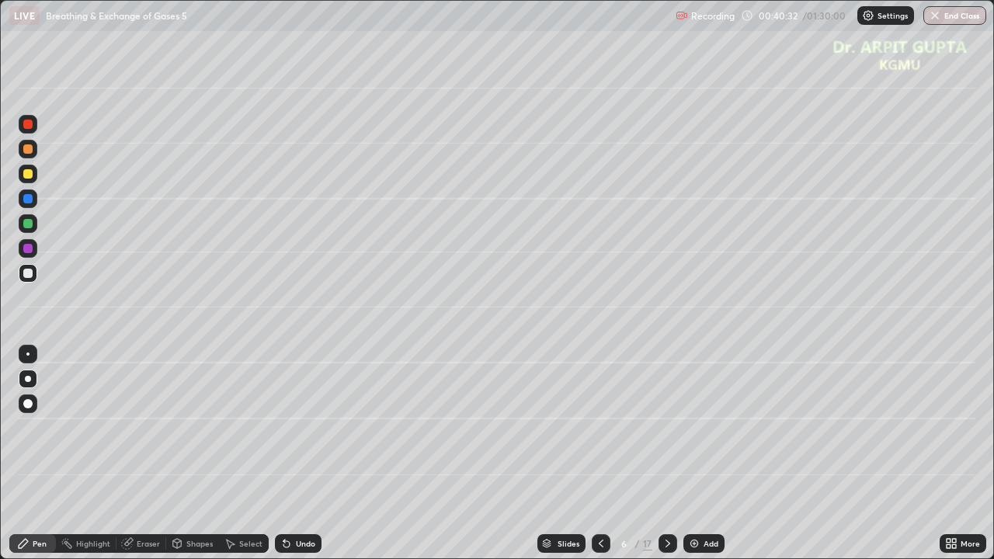
click at [28, 225] on div at bounding box center [27, 223] width 9 height 9
click at [28, 200] on div at bounding box center [27, 198] width 9 height 9
click at [32, 155] on div at bounding box center [28, 149] width 19 height 19
click at [33, 245] on div at bounding box center [28, 248] width 19 height 19
click at [32, 226] on div at bounding box center [27, 223] width 9 height 9
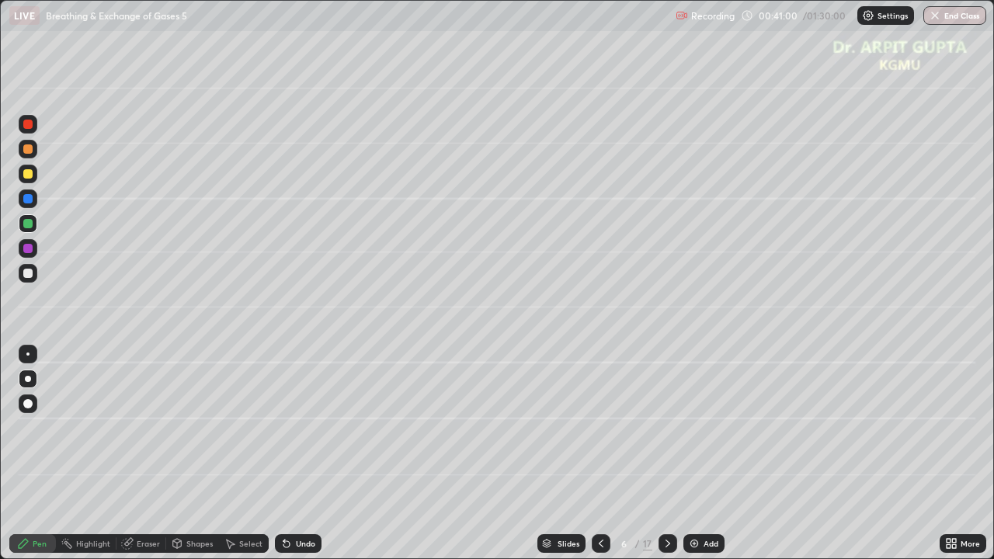
click at [597, 454] on icon at bounding box center [601, 544] width 12 height 12
click at [666, 454] on icon at bounding box center [668, 544] width 12 height 12
click at [284, 454] on icon at bounding box center [287, 545] width 6 height 6
click at [31, 172] on div at bounding box center [27, 173] width 9 height 9
click at [25, 273] on div at bounding box center [27, 273] width 9 height 9
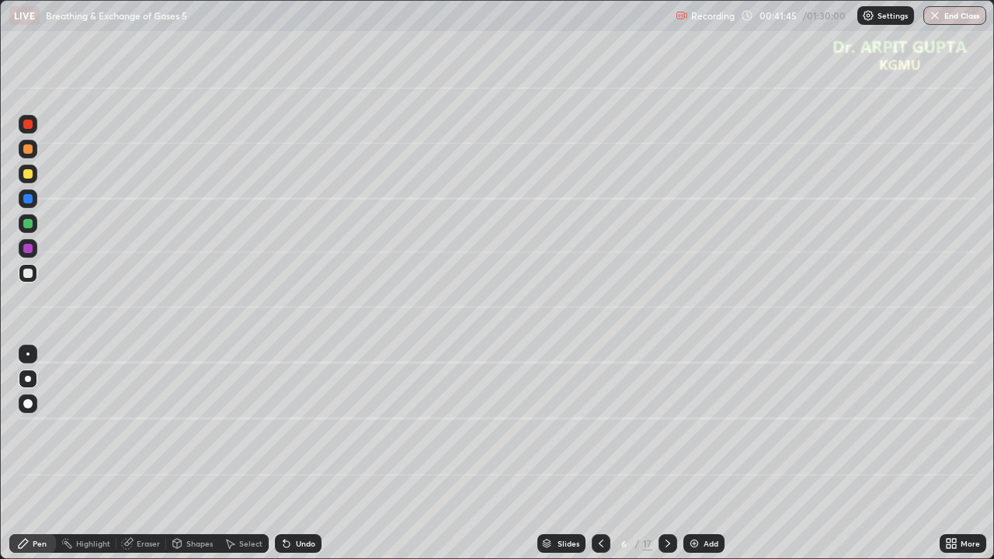
click at [34, 249] on div at bounding box center [28, 248] width 19 height 19
click at [33, 124] on div at bounding box center [28, 124] width 19 height 19
click at [600, 454] on icon at bounding box center [601, 544] width 12 height 12
click at [669, 454] on icon at bounding box center [668, 544] width 12 height 12
click at [28, 225] on div at bounding box center [27, 223] width 9 height 9
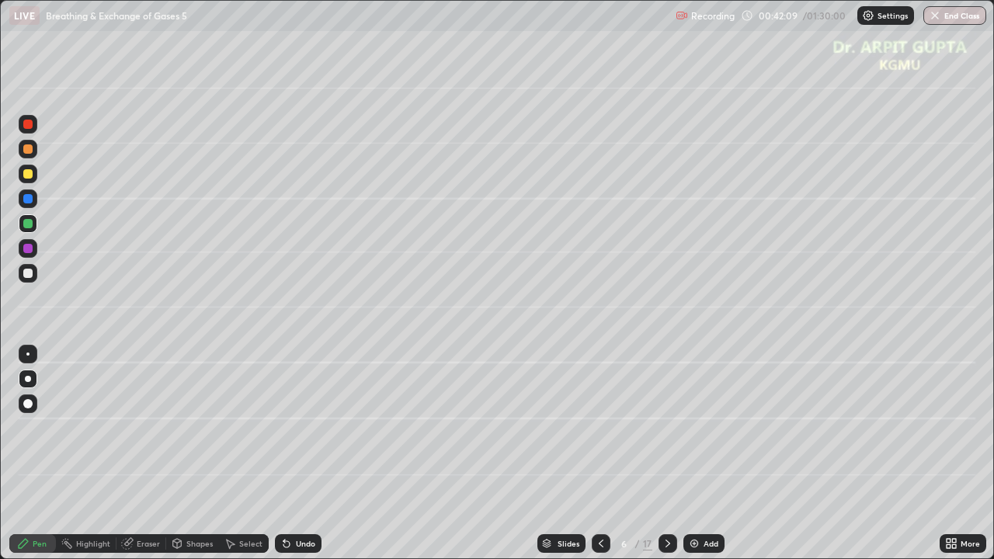
click at [597, 454] on icon at bounding box center [601, 544] width 12 height 12
click at [667, 454] on icon at bounding box center [668, 544] width 12 height 12
click at [30, 275] on div at bounding box center [27, 273] width 9 height 9
click at [28, 177] on div at bounding box center [27, 173] width 9 height 9
click at [667, 454] on icon at bounding box center [668, 544] width 12 height 12
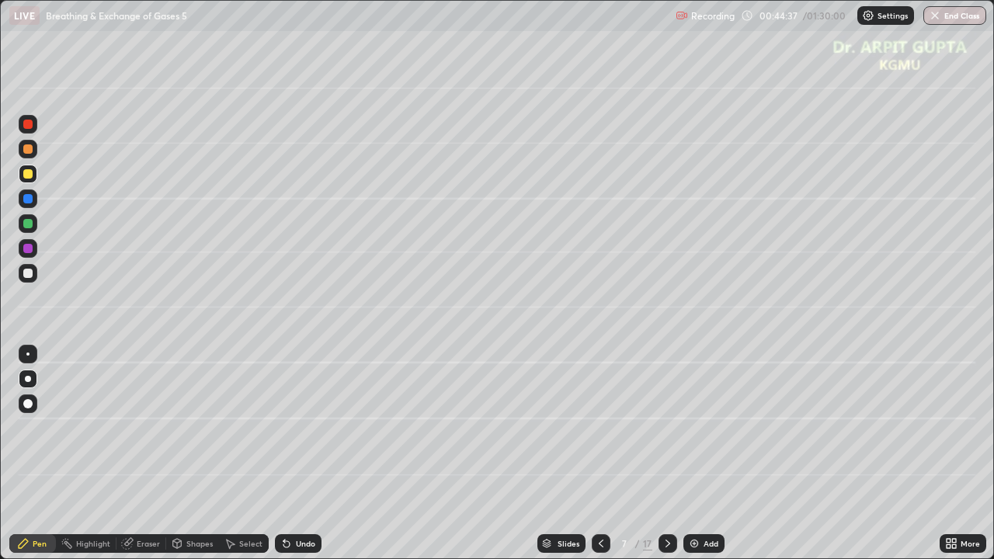
click at [599, 454] on icon at bounding box center [601, 544] width 5 height 8
click at [667, 454] on icon at bounding box center [668, 544] width 12 height 12
click at [26, 179] on div at bounding box center [28, 174] width 19 height 19
click at [26, 273] on div at bounding box center [27, 273] width 9 height 9
click at [598, 454] on icon at bounding box center [601, 544] width 12 height 12
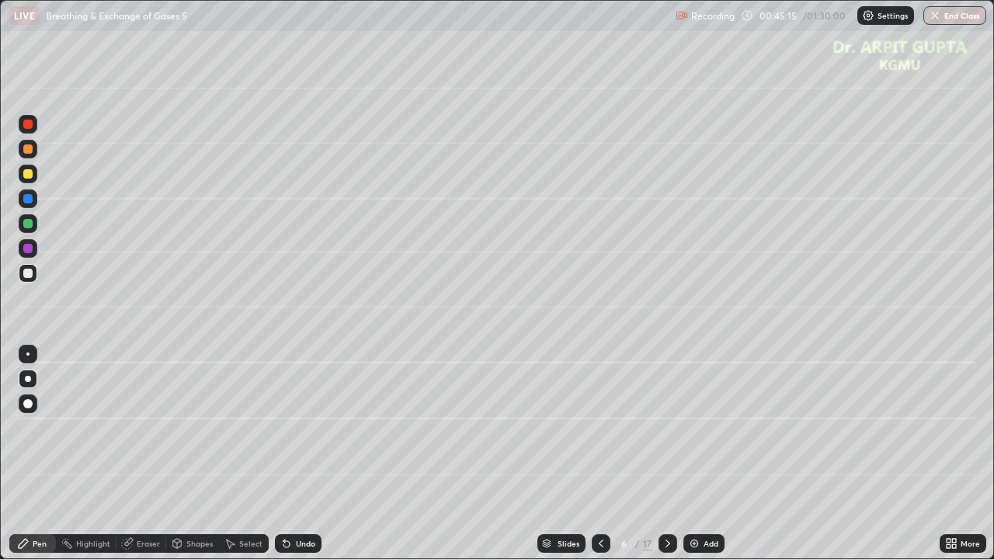
click at [600, 454] on icon at bounding box center [601, 544] width 12 height 12
click at [667, 454] on icon at bounding box center [668, 544] width 12 height 12
click at [28, 277] on div at bounding box center [27, 273] width 9 height 9
click at [28, 225] on div at bounding box center [27, 223] width 9 height 9
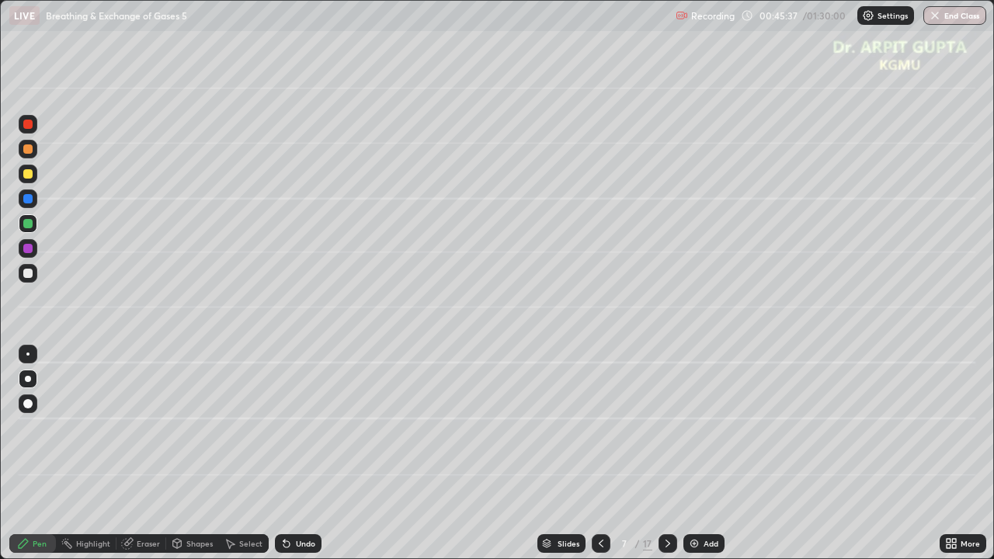
click at [32, 275] on div at bounding box center [27, 273] width 9 height 9
click at [31, 177] on div at bounding box center [27, 173] width 9 height 9
click at [33, 271] on div at bounding box center [28, 273] width 19 height 19
click at [316, 454] on div "Undo" at bounding box center [298, 544] width 47 height 19
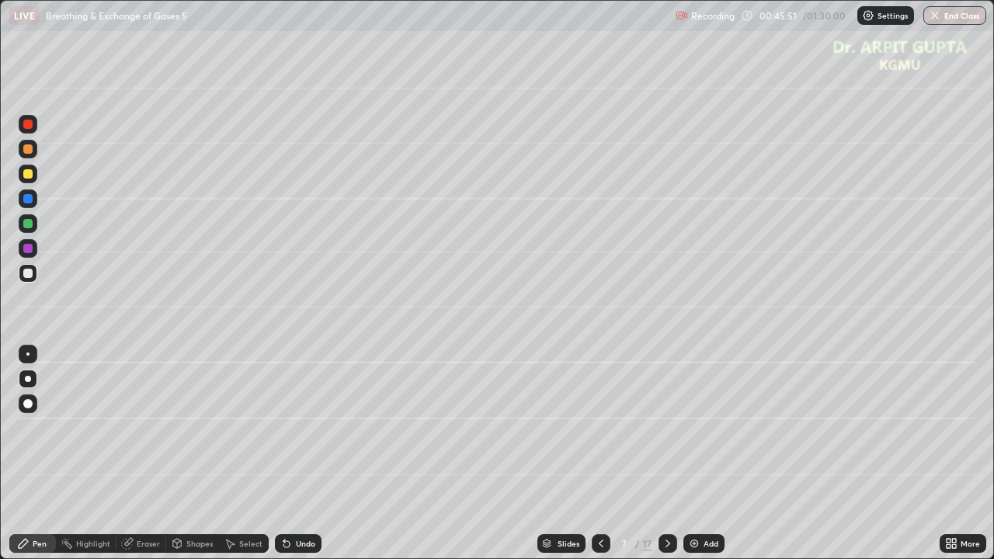
click at [322, 454] on div "Slides 7 / 17 Add" at bounding box center [631, 543] width 618 height 31
click at [26, 175] on div at bounding box center [27, 173] width 9 height 9
click at [30, 275] on div at bounding box center [27, 273] width 9 height 9
click at [31, 248] on div at bounding box center [27, 248] width 9 height 9
click at [26, 225] on div at bounding box center [27, 223] width 9 height 9
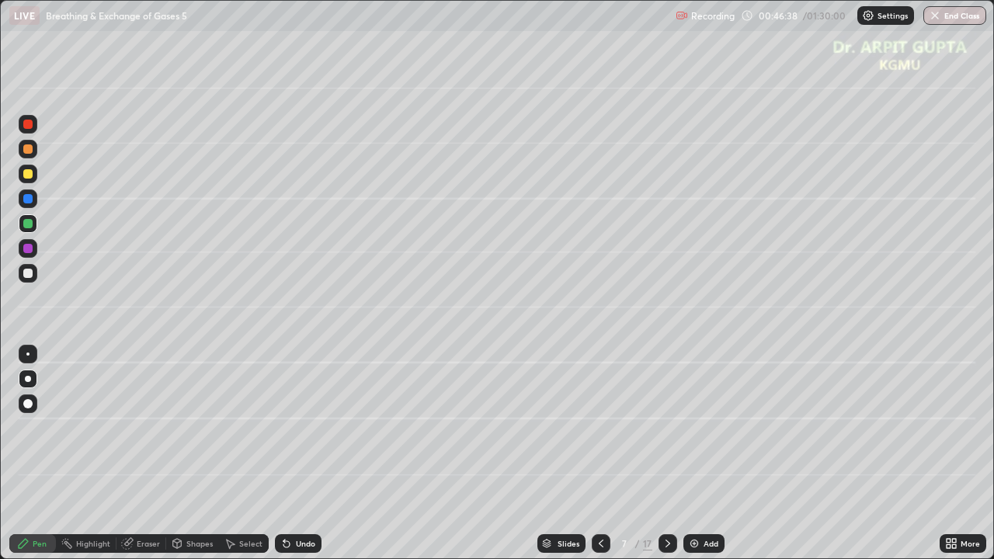
click at [161, 454] on div "Eraser" at bounding box center [142, 544] width 50 height 19
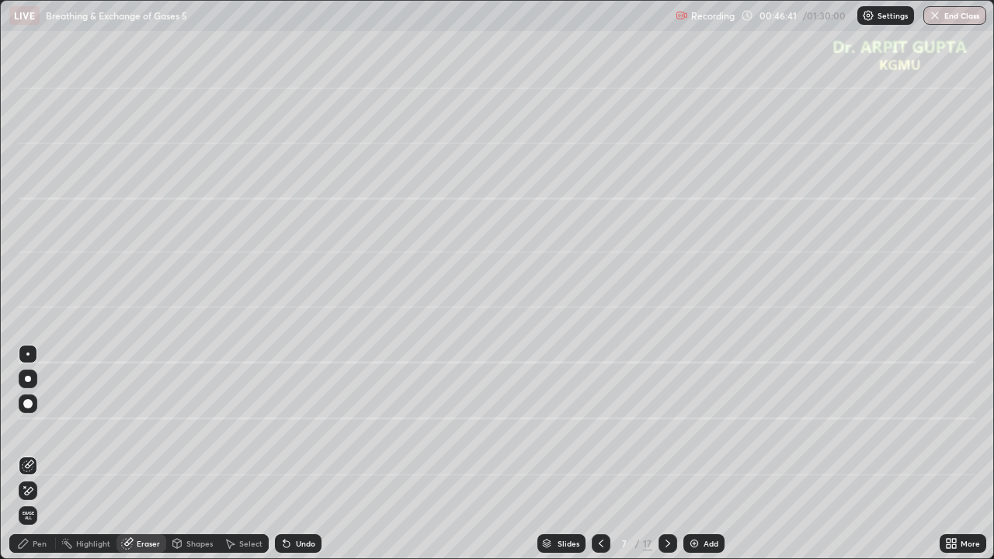
click at [28, 375] on div at bounding box center [28, 379] width 19 height 19
click at [41, 454] on div "Pen" at bounding box center [32, 544] width 47 height 19
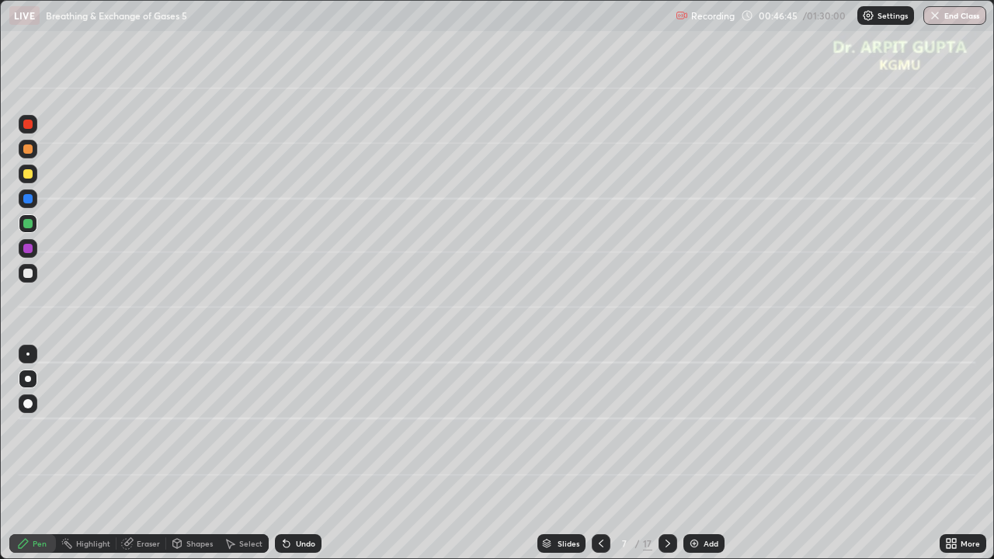
click at [32, 274] on div at bounding box center [27, 273] width 9 height 9
click at [30, 224] on div at bounding box center [27, 223] width 9 height 9
click at [30, 177] on div at bounding box center [27, 173] width 9 height 9
click at [31, 225] on div at bounding box center [27, 223] width 9 height 9
click at [31, 276] on div at bounding box center [27, 273] width 9 height 9
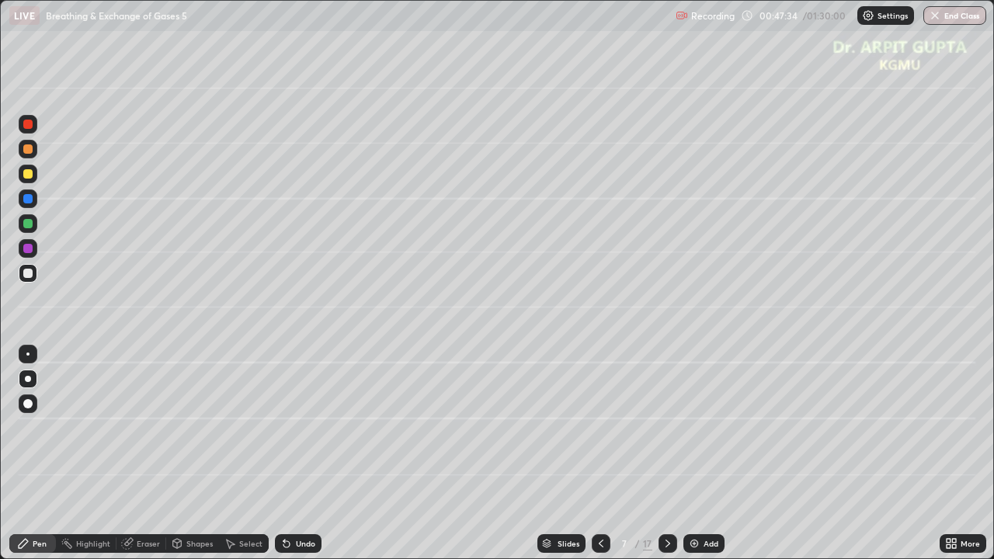
click at [26, 178] on div at bounding box center [27, 173] width 9 height 9
click at [26, 225] on div at bounding box center [27, 223] width 9 height 9
click at [29, 251] on div at bounding box center [27, 248] width 9 height 9
click at [32, 279] on div at bounding box center [28, 273] width 19 height 19
click at [669, 454] on icon at bounding box center [668, 544] width 12 height 12
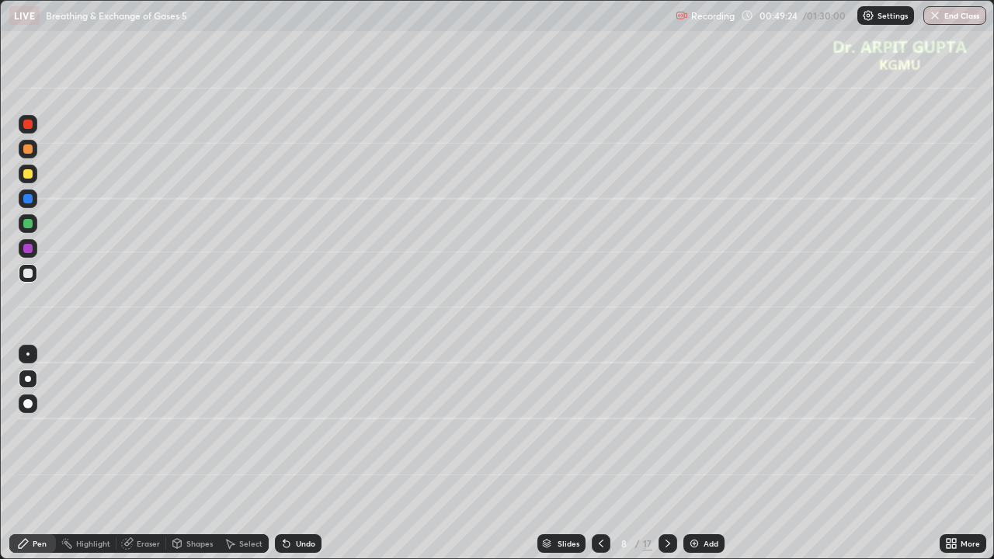
click at [29, 152] on div at bounding box center [27, 149] width 9 height 9
click at [599, 454] on icon at bounding box center [601, 544] width 5 height 8
click at [669, 454] on icon at bounding box center [668, 544] width 12 height 12
click at [36, 402] on div at bounding box center [28, 404] width 19 height 19
click at [29, 269] on div at bounding box center [27, 273] width 9 height 9
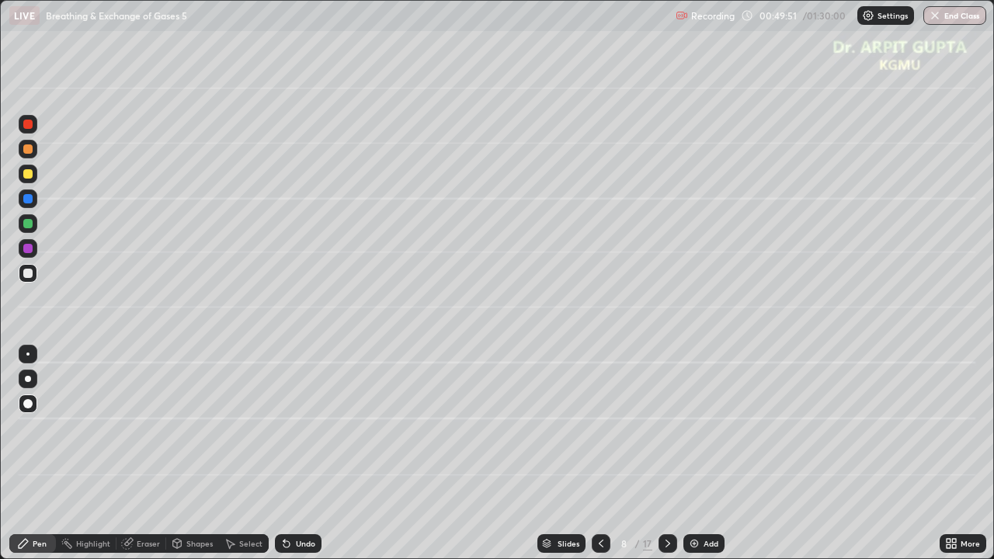
click at [30, 381] on div at bounding box center [28, 379] width 6 height 6
click at [285, 454] on icon at bounding box center [287, 545] width 6 height 6
click at [30, 273] on div at bounding box center [27, 273] width 9 height 9
click at [25, 222] on div at bounding box center [27, 223] width 9 height 9
click at [284, 454] on icon at bounding box center [287, 545] width 6 height 6
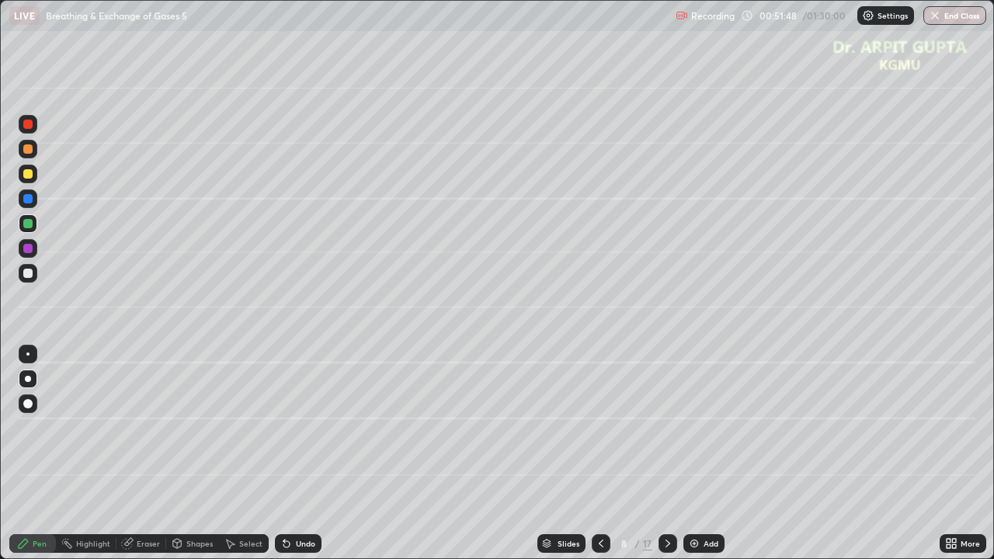
click at [284, 454] on icon at bounding box center [287, 545] width 6 height 6
click at [284, 454] on icon at bounding box center [285, 541] width 2 height 2
click at [281, 454] on icon at bounding box center [286, 544] width 12 height 12
click at [284, 454] on icon at bounding box center [287, 545] width 6 height 6
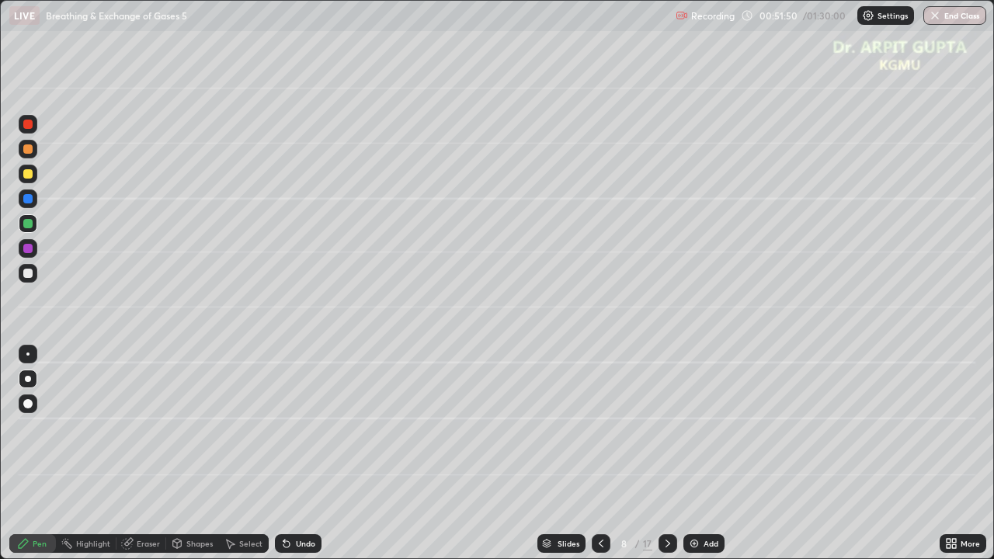
click at [288, 454] on div "Undo" at bounding box center [298, 544] width 47 height 19
click at [284, 454] on icon at bounding box center [287, 545] width 6 height 6
click at [26, 174] on div at bounding box center [27, 173] width 9 height 9
click at [33, 250] on div at bounding box center [28, 248] width 19 height 19
click at [298, 454] on div "Undo" at bounding box center [305, 544] width 19 height 8
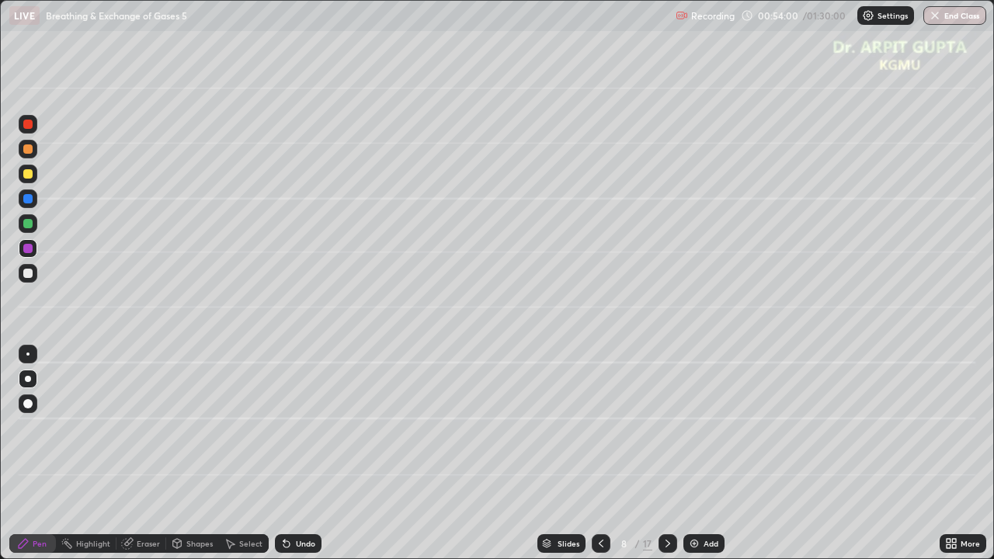
click at [670, 454] on div at bounding box center [668, 544] width 19 height 19
click at [600, 454] on icon at bounding box center [601, 544] width 12 height 12
click at [667, 454] on icon at bounding box center [668, 544] width 12 height 12
click at [31, 149] on div at bounding box center [27, 149] width 9 height 9
click at [291, 454] on div "Undo" at bounding box center [298, 544] width 47 height 19
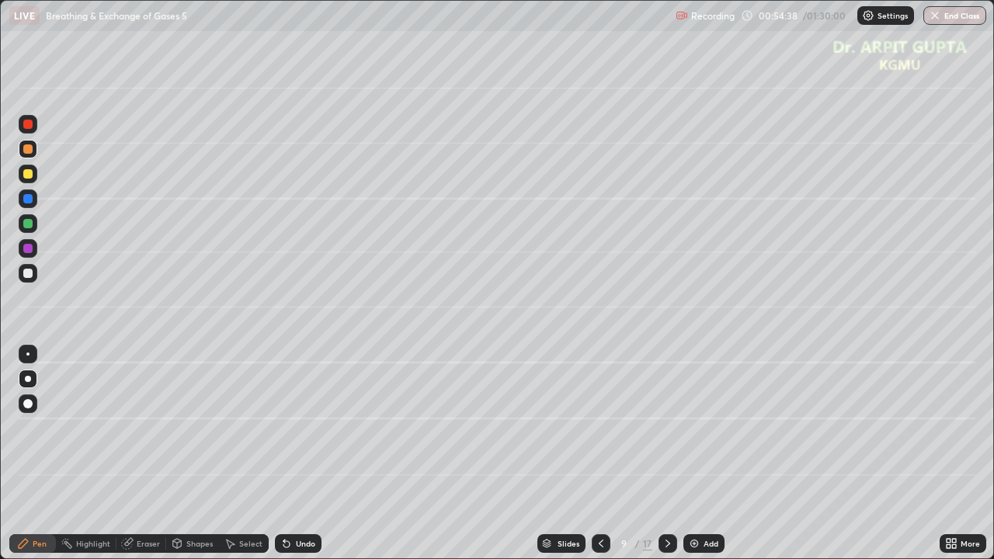
click at [293, 454] on div "Undo" at bounding box center [298, 544] width 47 height 19
click at [294, 454] on div "Undo" at bounding box center [298, 544] width 47 height 19
click at [296, 454] on div "Undo" at bounding box center [305, 544] width 19 height 8
click at [298, 454] on div "Undo" at bounding box center [298, 544] width 47 height 19
click at [28, 277] on div at bounding box center [27, 273] width 9 height 9
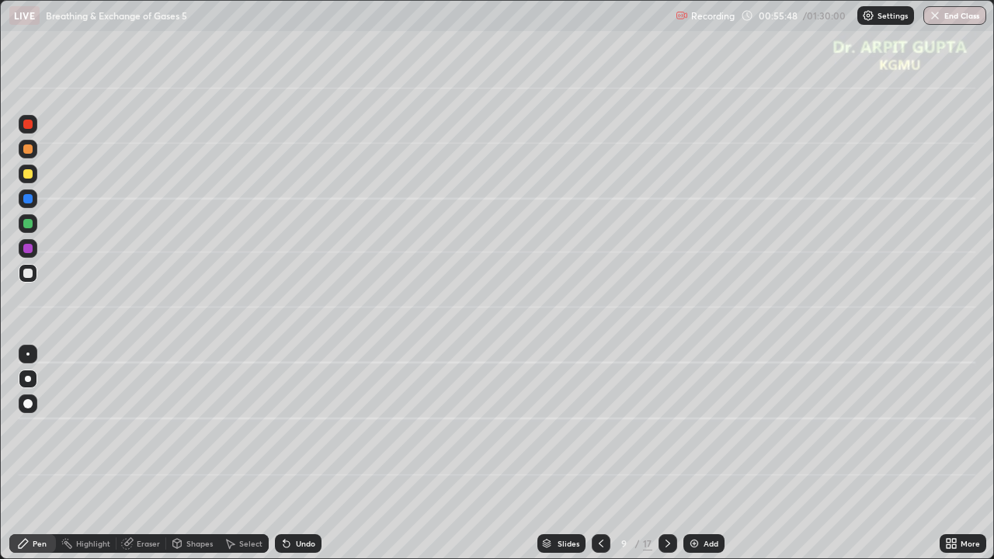
click at [28, 151] on div at bounding box center [27, 149] width 9 height 9
click at [275, 454] on div "Undo" at bounding box center [298, 544] width 47 height 19
click at [284, 454] on icon at bounding box center [287, 545] width 6 height 6
click at [31, 274] on div at bounding box center [27, 273] width 9 height 9
click at [601, 454] on icon at bounding box center [601, 544] width 5 height 8
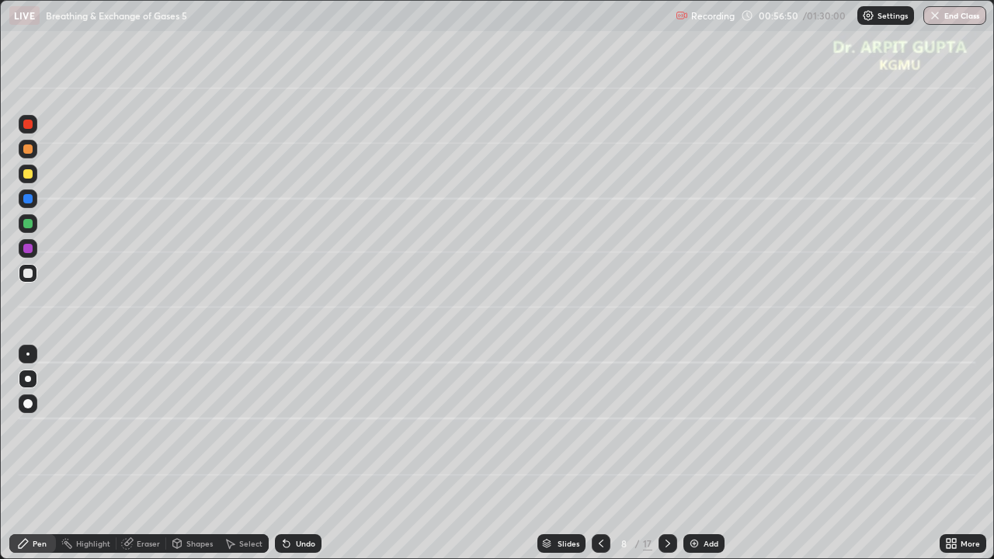
click at [667, 454] on icon at bounding box center [668, 544] width 12 height 12
click at [606, 454] on div at bounding box center [601, 544] width 19 height 19
click at [666, 454] on icon at bounding box center [668, 544] width 12 height 12
click at [600, 454] on icon at bounding box center [601, 544] width 12 height 12
click at [665, 454] on icon at bounding box center [668, 544] width 12 height 12
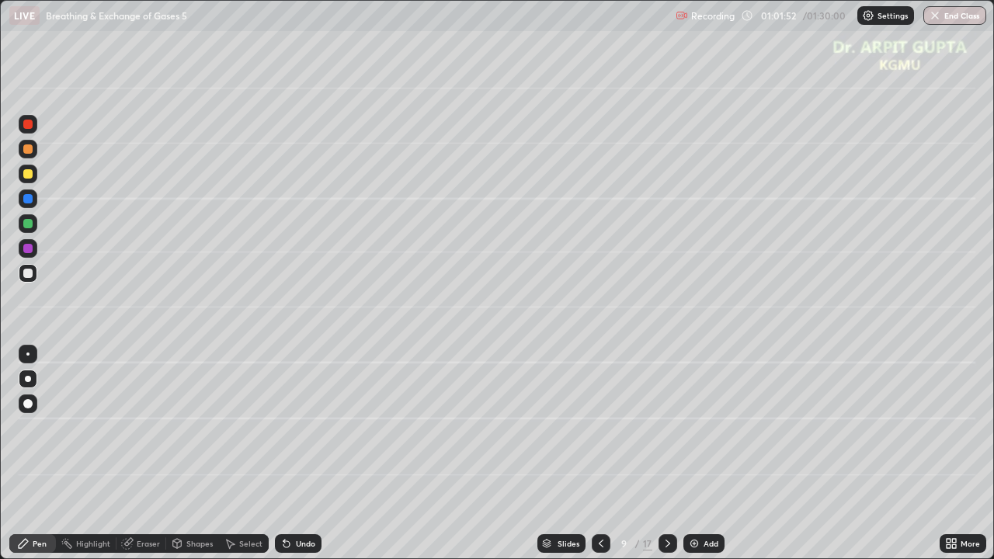
click at [667, 454] on icon at bounding box center [668, 544] width 12 height 12
click at [32, 176] on div at bounding box center [27, 173] width 9 height 9
click at [30, 279] on div at bounding box center [28, 273] width 19 height 19
click at [601, 454] on icon at bounding box center [601, 544] width 12 height 12
click at [600, 454] on icon at bounding box center [601, 544] width 5 height 8
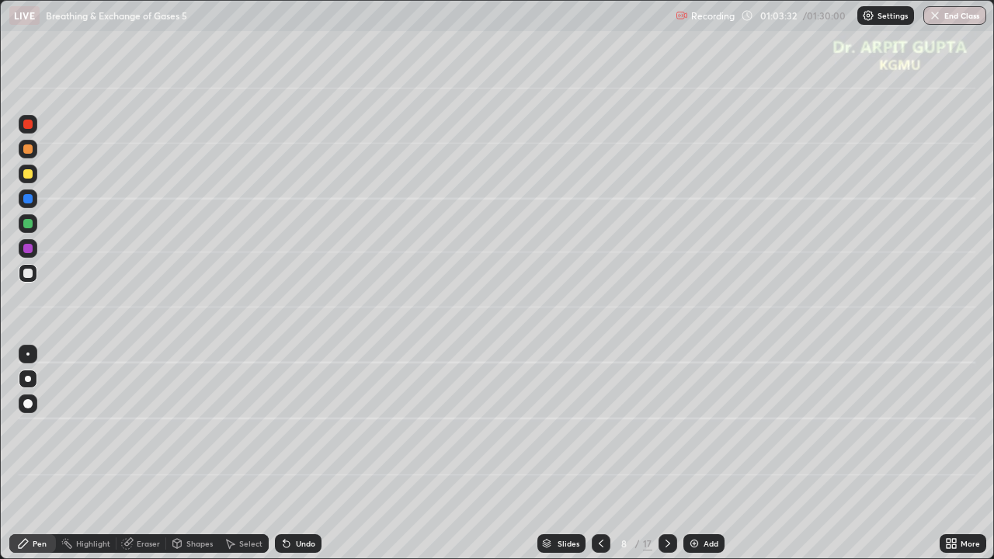
click at [674, 454] on div at bounding box center [668, 544] width 19 height 19
click at [667, 454] on icon at bounding box center [668, 544] width 12 height 12
click at [293, 454] on div "Undo" at bounding box center [298, 544] width 47 height 19
click at [602, 454] on icon at bounding box center [601, 544] width 12 height 12
click at [670, 454] on icon at bounding box center [668, 544] width 12 height 12
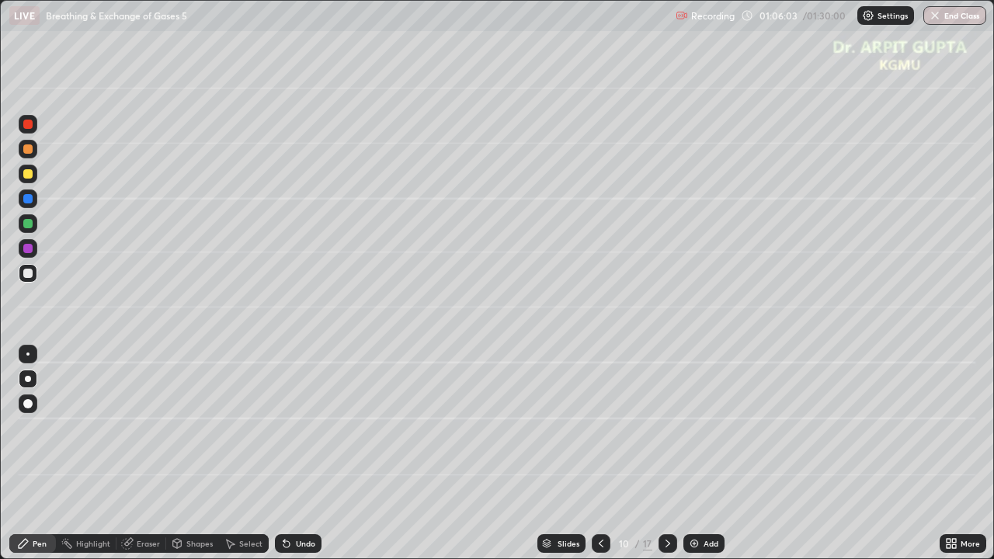
click at [597, 454] on icon at bounding box center [601, 544] width 12 height 12
click at [666, 454] on icon at bounding box center [668, 544] width 12 height 12
click at [143, 454] on div "Eraser" at bounding box center [142, 543] width 50 height 31
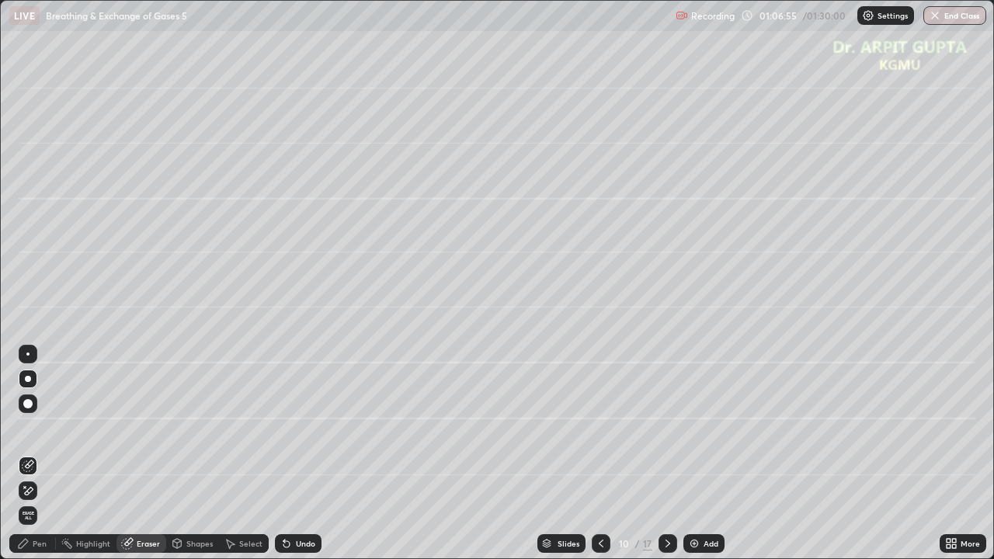
click at [26, 402] on div at bounding box center [27, 403] width 9 height 9
click at [27, 378] on div at bounding box center [28, 379] width 6 height 6
click at [30, 400] on div at bounding box center [27, 403] width 9 height 9
click at [28, 374] on div at bounding box center [28, 379] width 19 height 19
click at [39, 454] on div "Pen" at bounding box center [40, 544] width 14 height 8
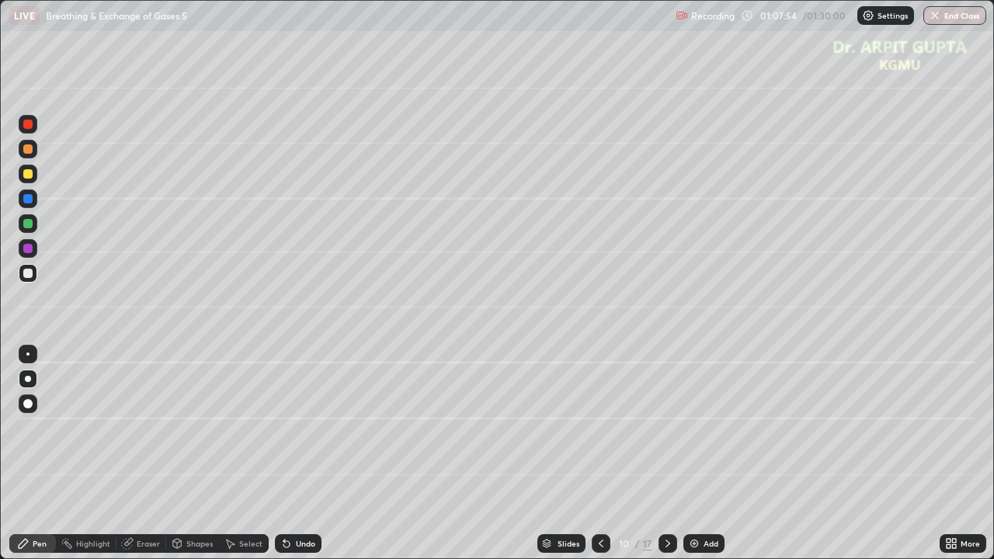
click at [287, 454] on icon at bounding box center [286, 544] width 12 height 12
click at [600, 454] on icon at bounding box center [601, 544] width 12 height 12
click at [606, 454] on div at bounding box center [601, 544] width 19 height 19
click at [667, 454] on icon at bounding box center [668, 544] width 12 height 12
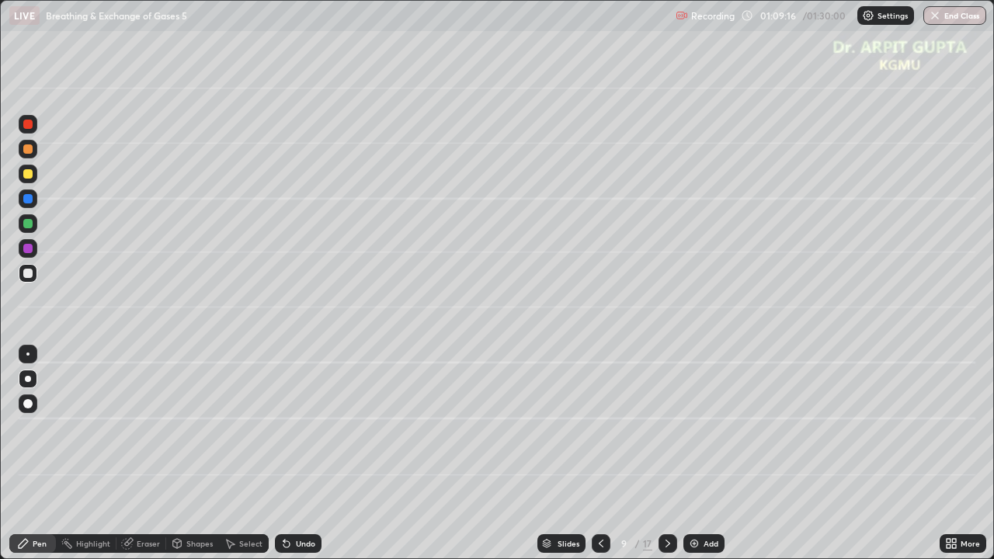
click at [663, 454] on icon at bounding box center [668, 544] width 12 height 12
click at [602, 454] on icon at bounding box center [601, 544] width 12 height 12
click at [605, 454] on icon at bounding box center [601, 544] width 12 height 12
click at [667, 454] on icon at bounding box center [668, 544] width 12 height 12
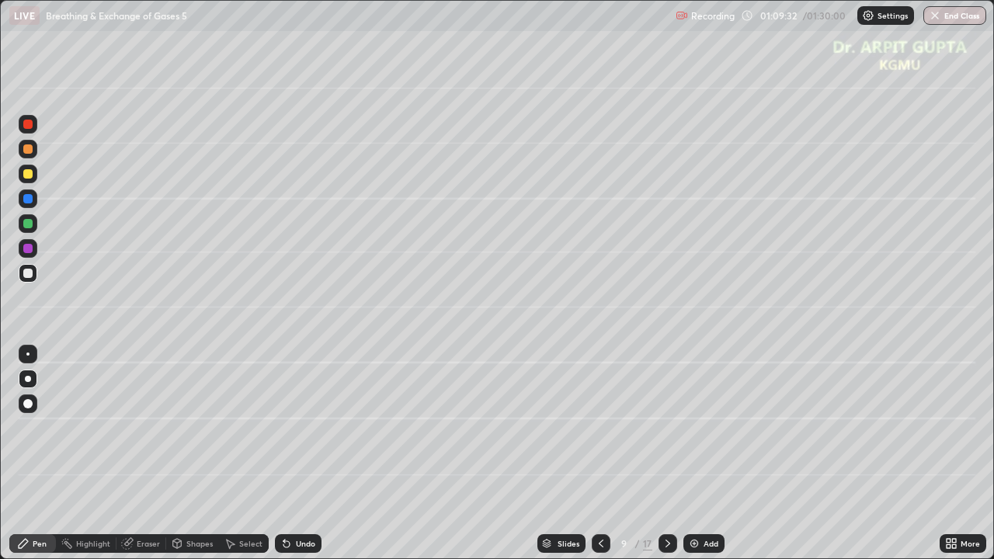
click at [665, 454] on icon at bounding box center [668, 544] width 12 height 12
click at [597, 454] on icon at bounding box center [601, 544] width 12 height 12
click at [665, 454] on icon at bounding box center [668, 544] width 12 height 12
click at [30, 225] on div at bounding box center [27, 223] width 9 height 9
click at [599, 454] on icon at bounding box center [601, 544] width 12 height 12
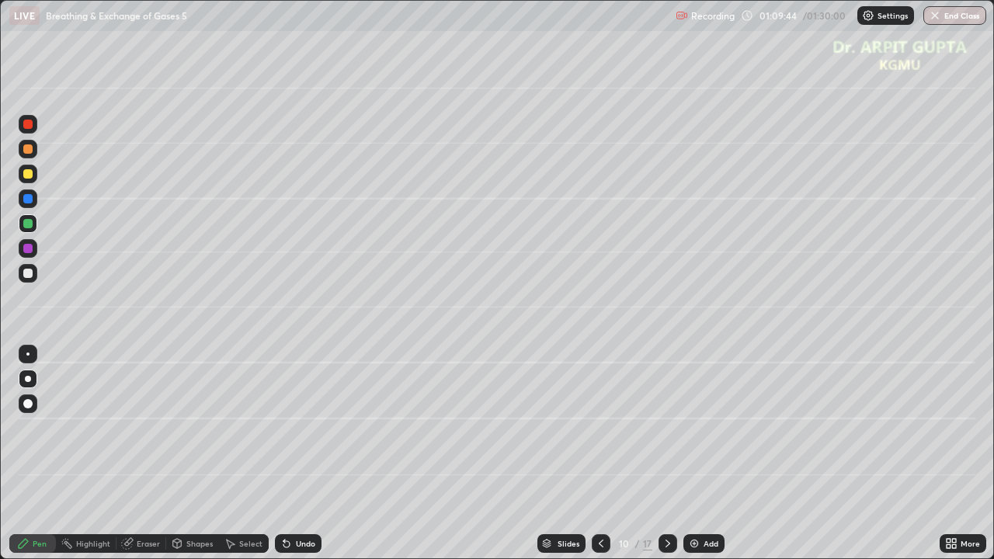
click at [666, 454] on icon at bounding box center [668, 544] width 5 height 8
click at [26, 275] on div at bounding box center [27, 273] width 9 height 9
click at [32, 230] on div at bounding box center [28, 223] width 19 height 19
click at [30, 176] on div at bounding box center [27, 173] width 9 height 9
click at [27, 273] on div at bounding box center [27, 273] width 9 height 9
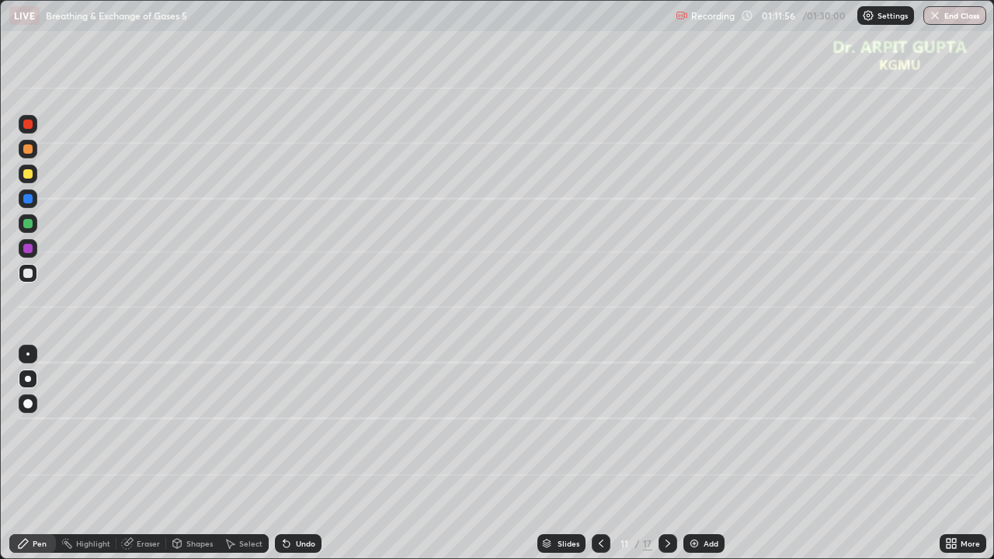
click at [597, 454] on icon at bounding box center [601, 544] width 12 height 12
click at [667, 454] on icon at bounding box center [668, 544] width 12 height 12
click at [300, 454] on div "Undo" at bounding box center [305, 544] width 19 height 8
click at [305, 454] on div "Undo" at bounding box center [305, 544] width 19 height 8
click at [31, 177] on div at bounding box center [27, 173] width 9 height 9
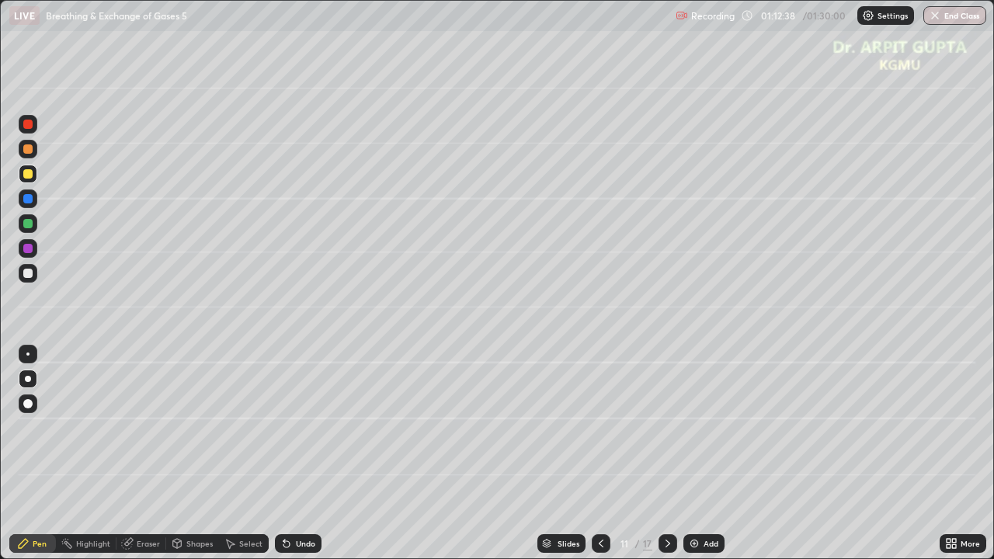
click at [291, 454] on div "Undo" at bounding box center [298, 544] width 47 height 19
click at [296, 454] on div "Undo" at bounding box center [298, 544] width 47 height 19
click at [299, 454] on div "Undo" at bounding box center [298, 544] width 47 height 19
click at [301, 454] on div "Undo" at bounding box center [295, 543] width 53 height 31
click at [306, 454] on div "Undo" at bounding box center [305, 544] width 19 height 8
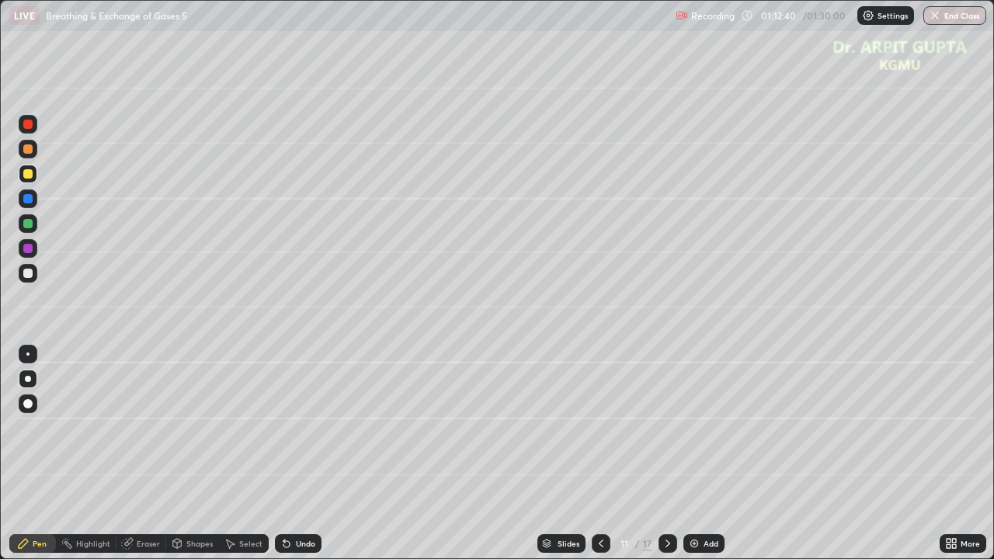
click at [297, 454] on div "Undo" at bounding box center [305, 544] width 19 height 8
click at [603, 454] on icon at bounding box center [601, 544] width 12 height 12
click at [662, 454] on icon at bounding box center [668, 544] width 12 height 12
click at [602, 454] on icon at bounding box center [601, 544] width 12 height 12
click at [665, 454] on icon at bounding box center [668, 544] width 12 height 12
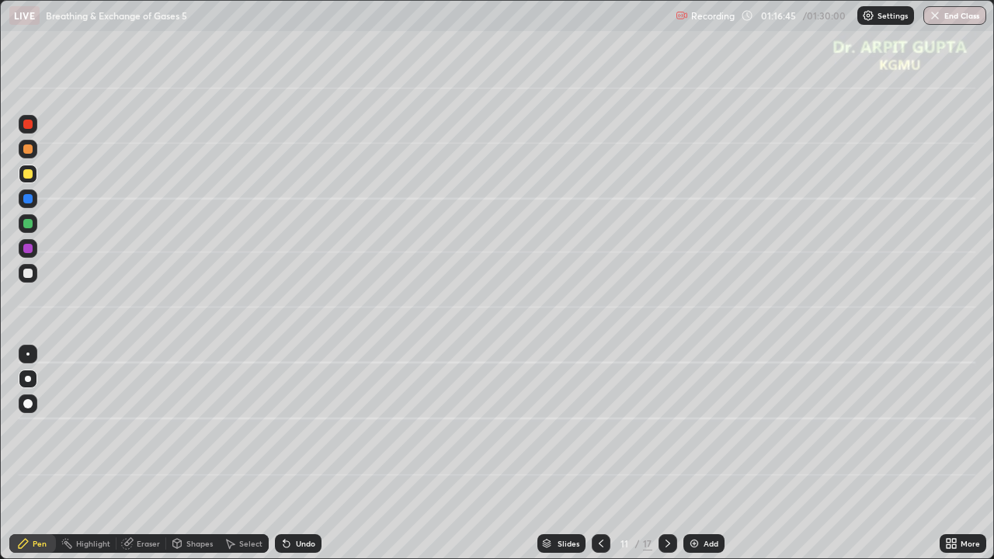
click at [311, 454] on div "Undo" at bounding box center [305, 544] width 19 height 8
click at [601, 454] on icon at bounding box center [601, 544] width 12 height 12
click at [601, 454] on icon at bounding box center [601, 544] width 5 height 8
click at [666, 454] on icon at bounding box center [668, 544] width 12 height 12
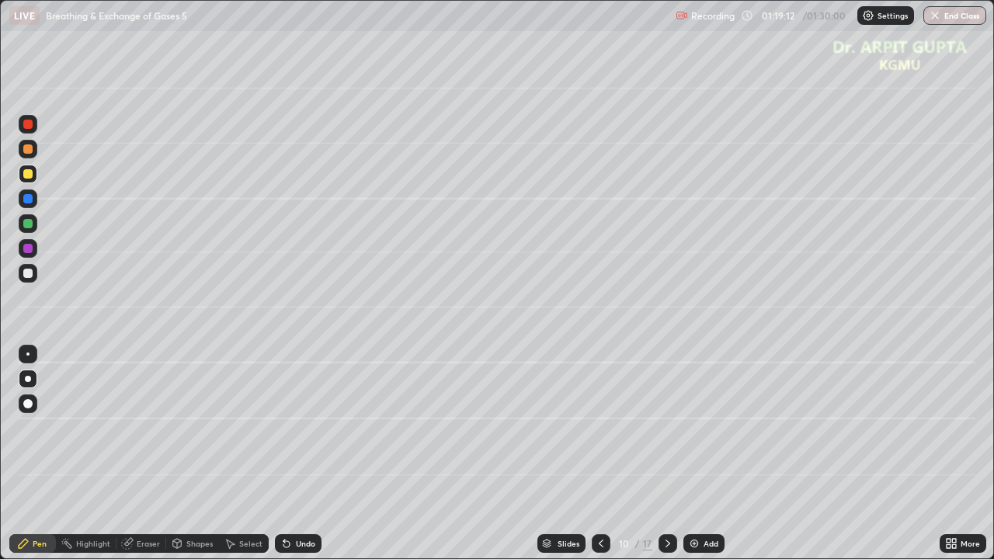
click at [602, 454] on icon at bounding box center [601, 544] width 12 height 12
click at [664, 454] on icon at bounding box center [668, 544] width 12 height 12
click at [671, 454] on div at bounding box center [668, 544] width 19 height 19
click at [666, 454] on icon at bounding box center [668, 544] width 5 height 8
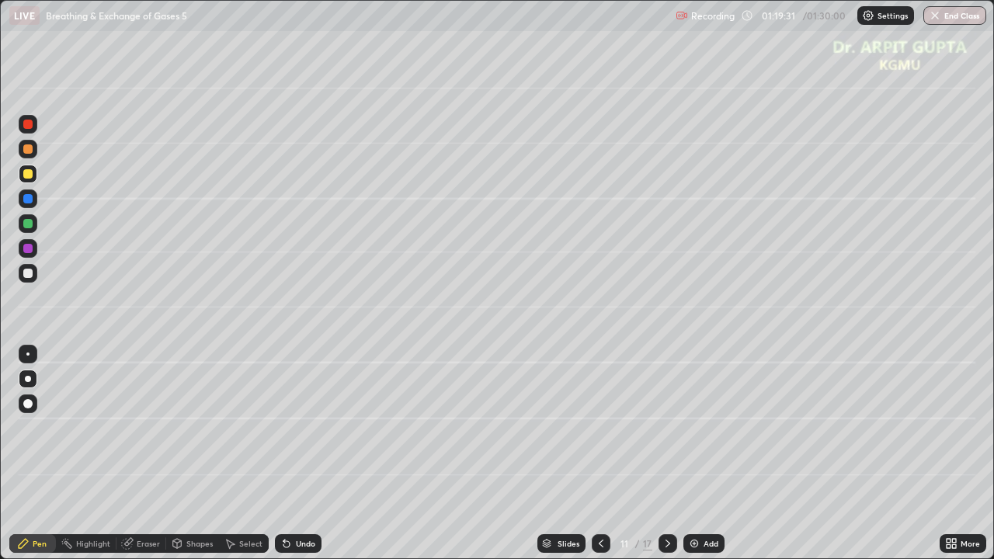
click at [665, 454] on icon at bounding box center [668, 544] width 12 height 12
click at [31, 152] on div at bounding box center [27, 149] width 9 height 9
click at [29, 178] on div at bounding box center [27, 173] width 9 height 9
click at [28, 274] on div at bounding box center [27, 273] width 9 height 9
click at [665, 454] on icon at bounding box center [668, 544] width 12 height 12
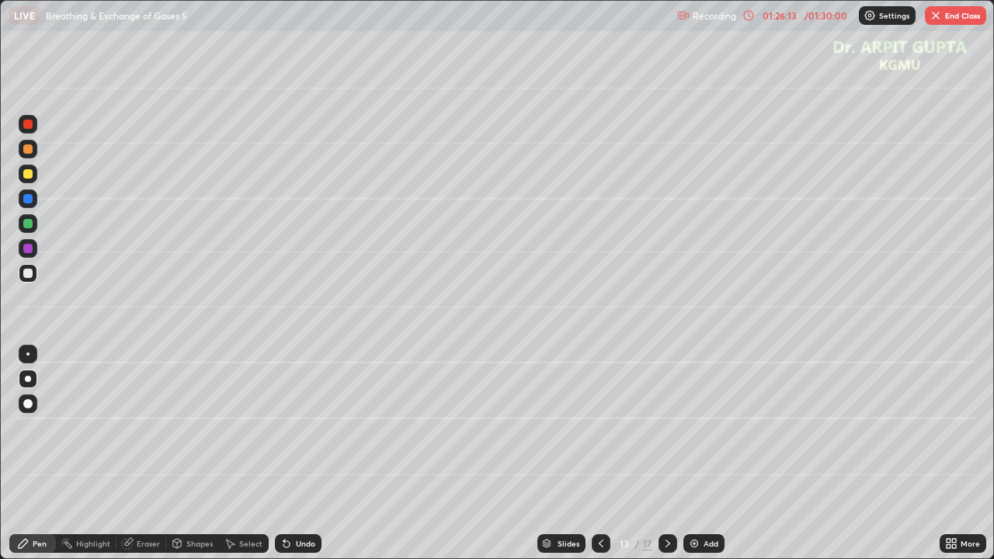
click at [599, 454] on icon at bounding box center [601, 544] width 5 height 8
click at [666, 454] on icon at bounding box center [668, 544] width 5 height 8
click at [30, 172] on div at bounding box center [27, 173] width 9 height 9
click at [601, 454] on icon at bounding box center [601, 544] width 12 height 12
click at [667, 454] on icon at bounding box center [668, 544] width 5 height 8
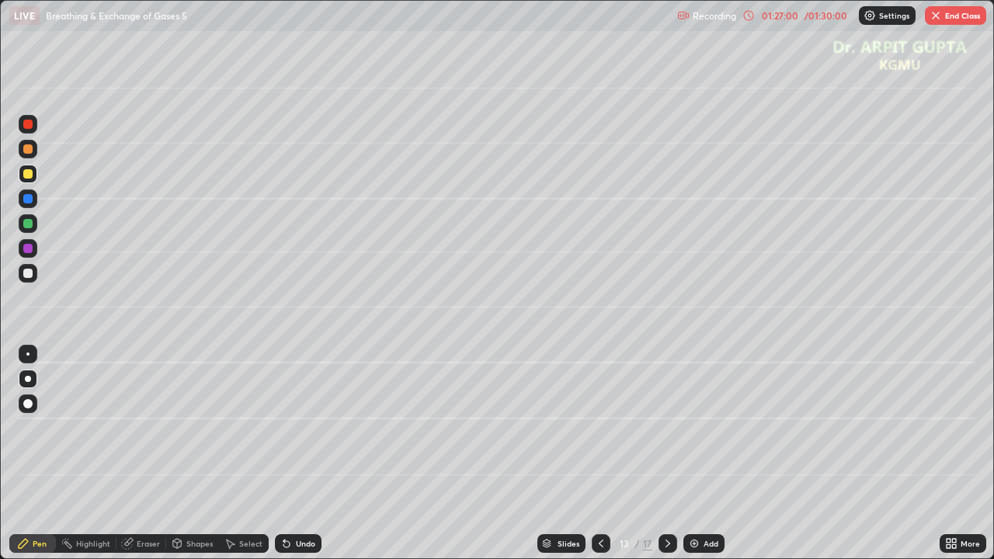
click at [145, 454] on div "Eraser" at bounding box center [148, 544] width 23 height 8
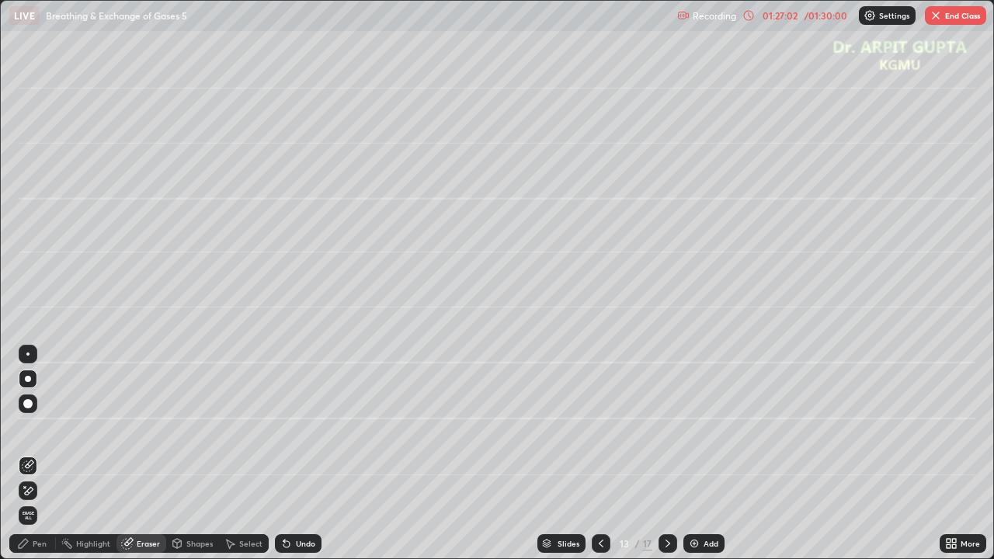
click at [30, 454] on span "Erase all" at bounding box center [27, 515] width 17 height 9
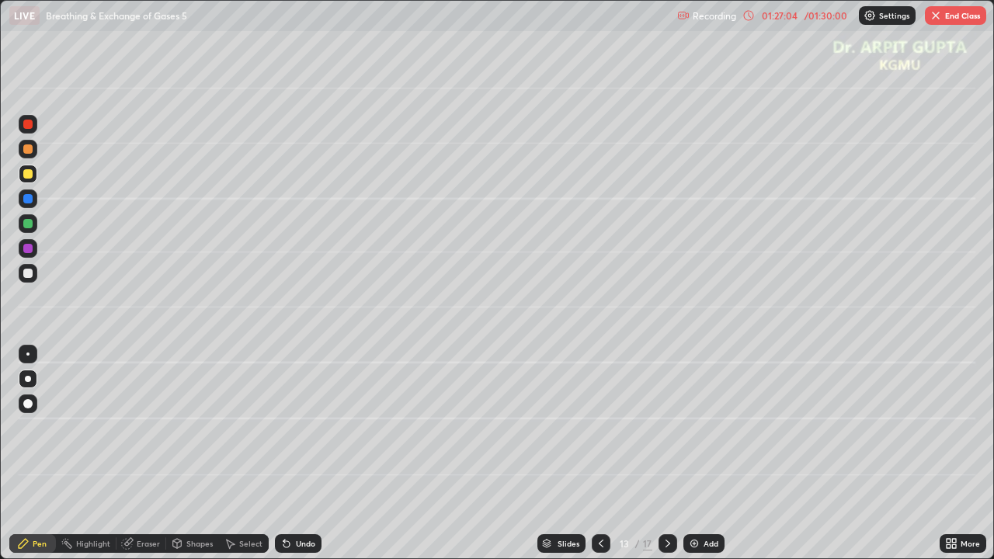
click at [600, 454] on icon at bounding box center [601, 544] width 12 height 12
click at [952, 15] on button "End Class" at bounding box center [955, 15] width 61 height 19
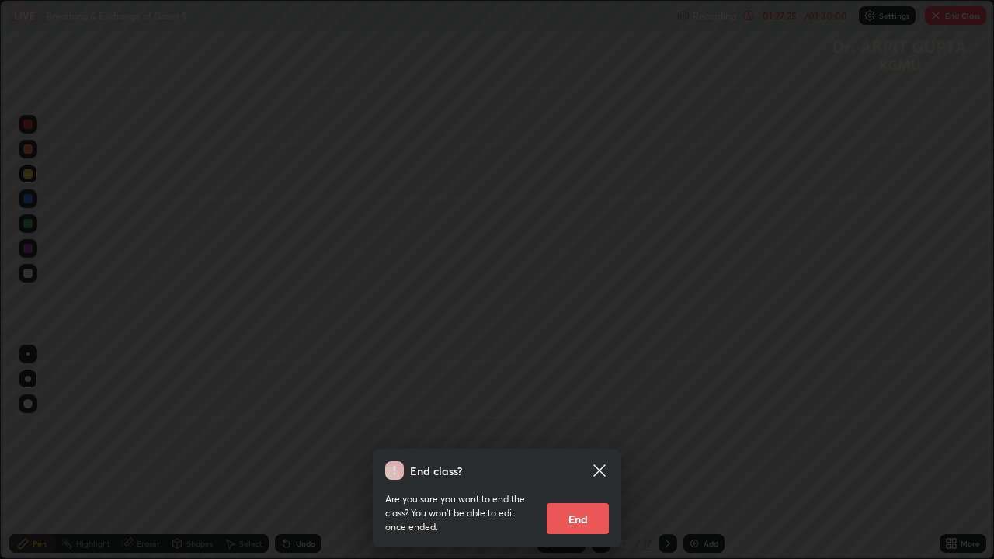
click at [597, 454] on button "End" at bounding box center [578, 518] width 62 height 31
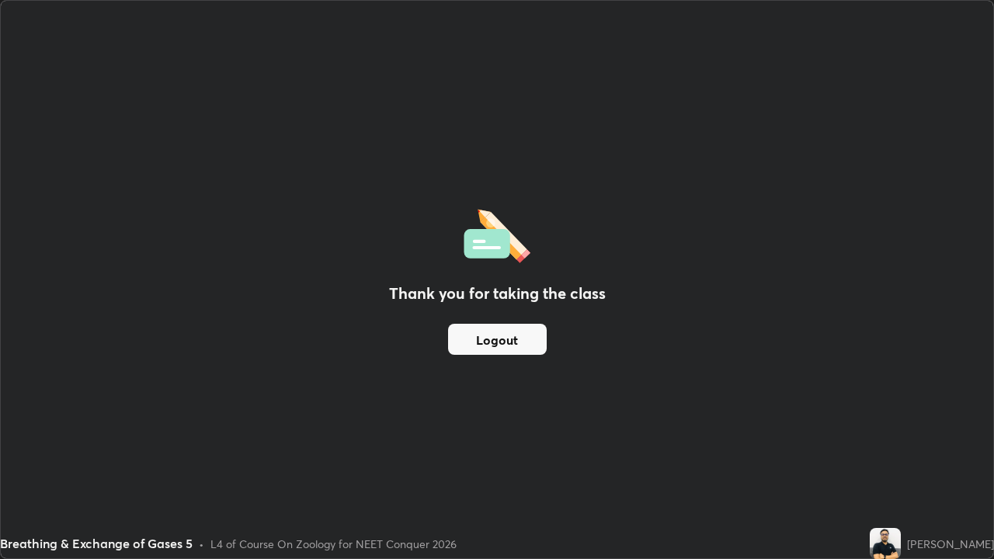
click at [496, 340] on button "Logout" at bounding box center [497, 339] width 99 height 31
